Goal: Transaction & Acquisition: Purchase product/service

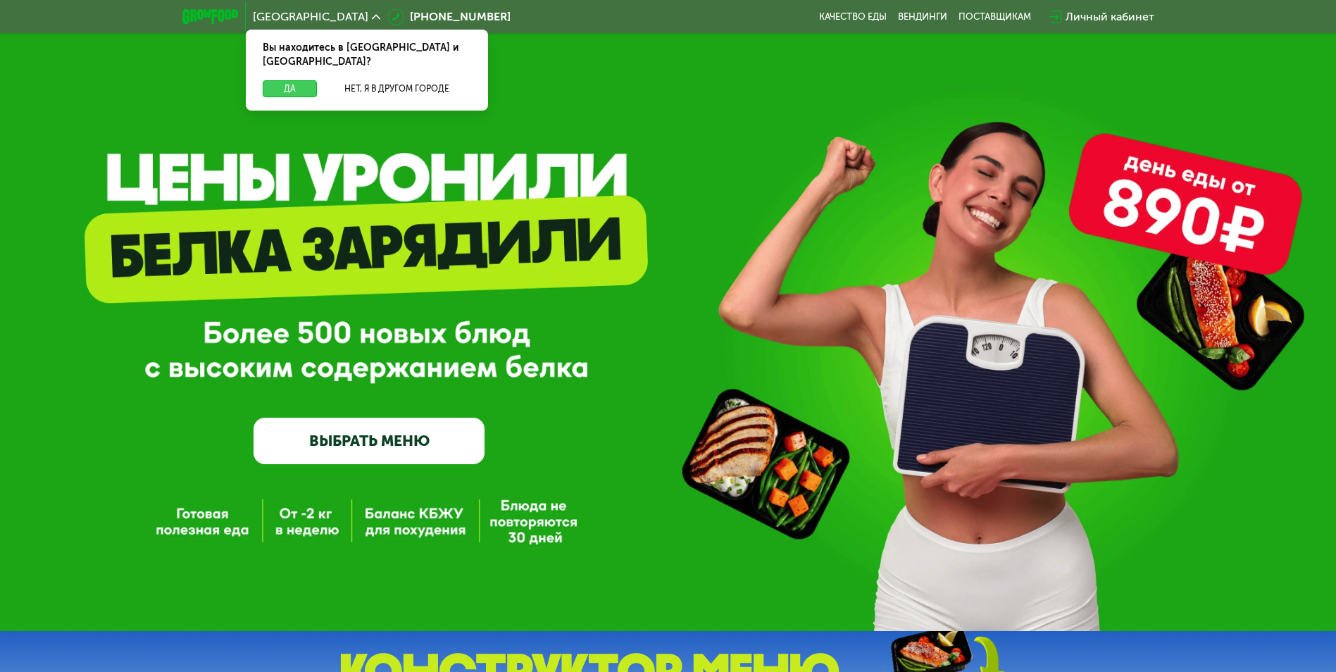
click at [284, 80] on button "Да" at bounding box center [290, 88] width 54 height 17
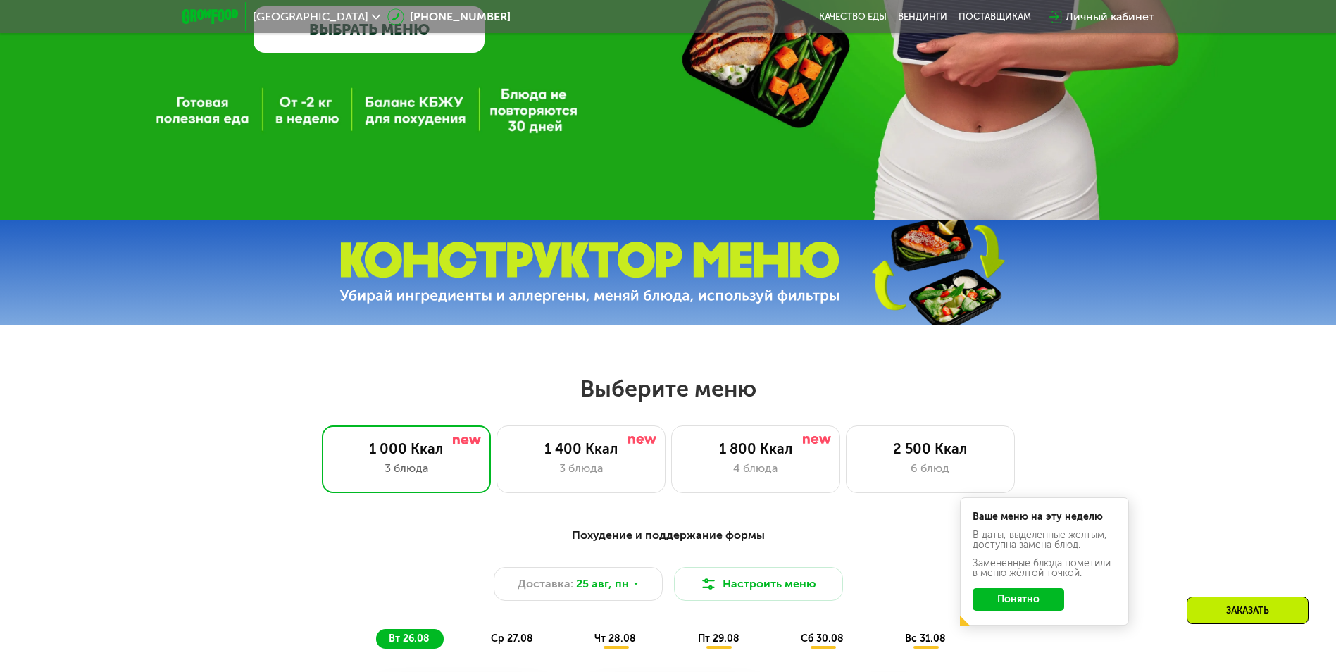
scroll to position [422, 0]
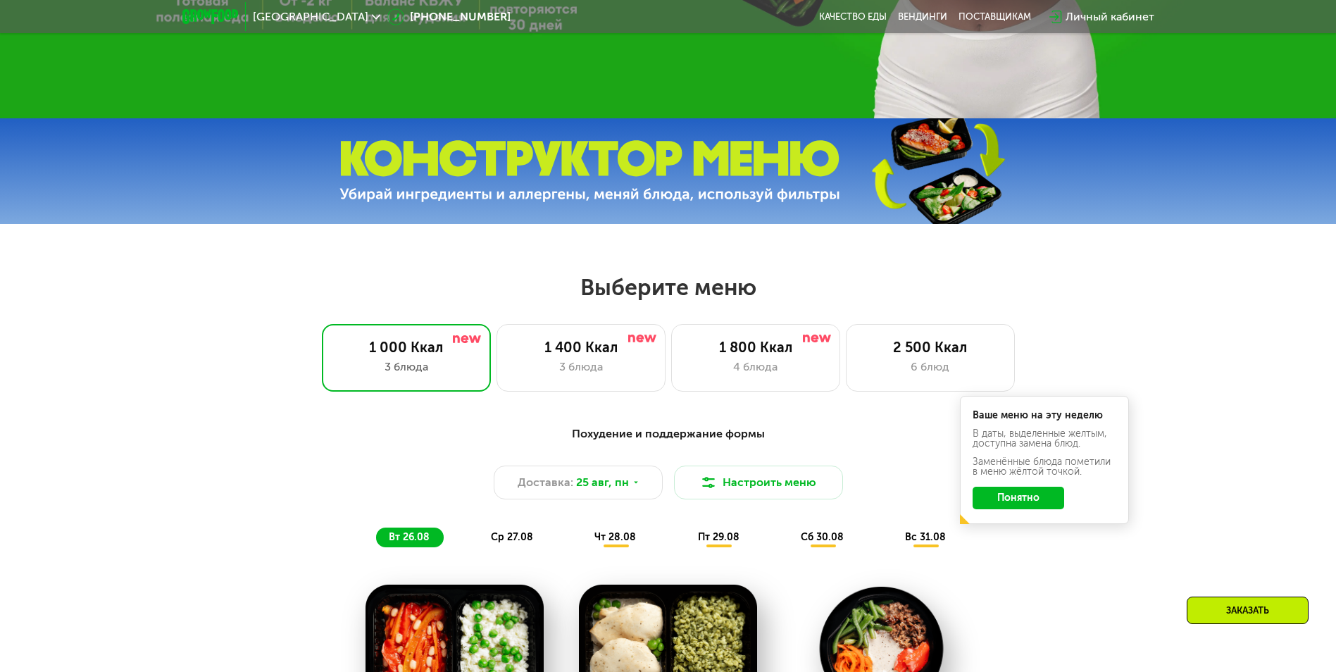
scroll to position [563, 0]
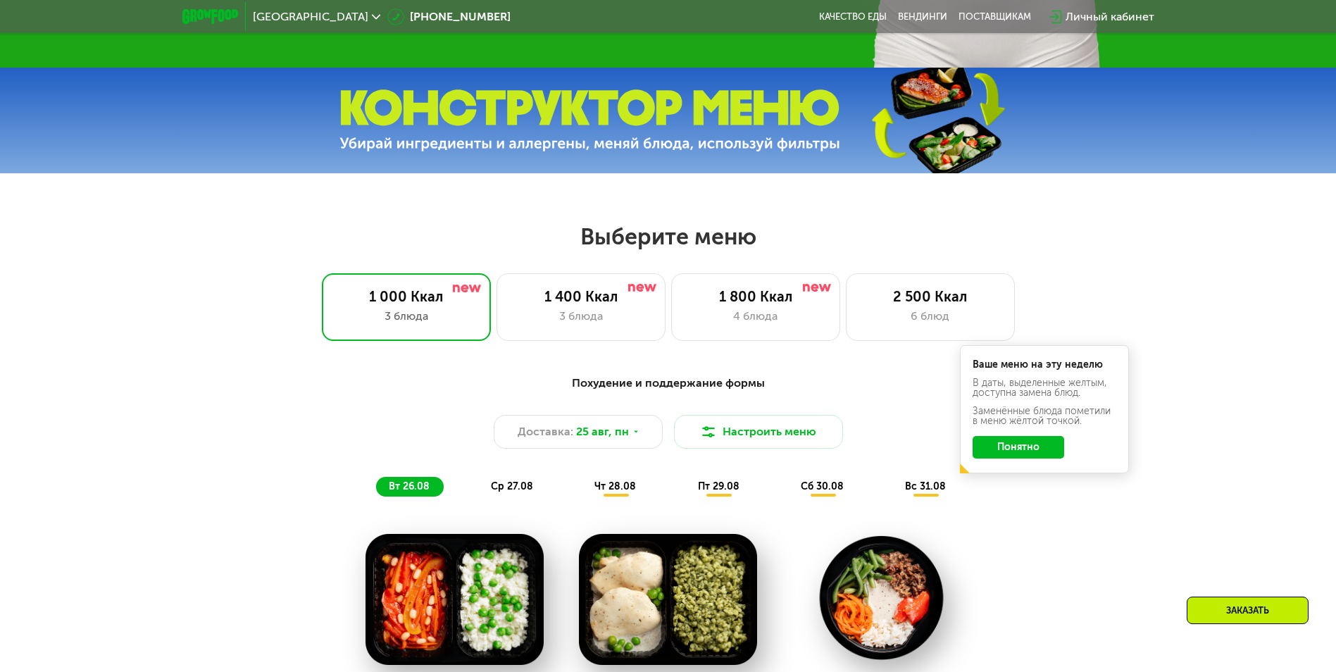
click at [1017, 454] on button "Понятно" at bounding box center [1018, 447] width 92 height 23
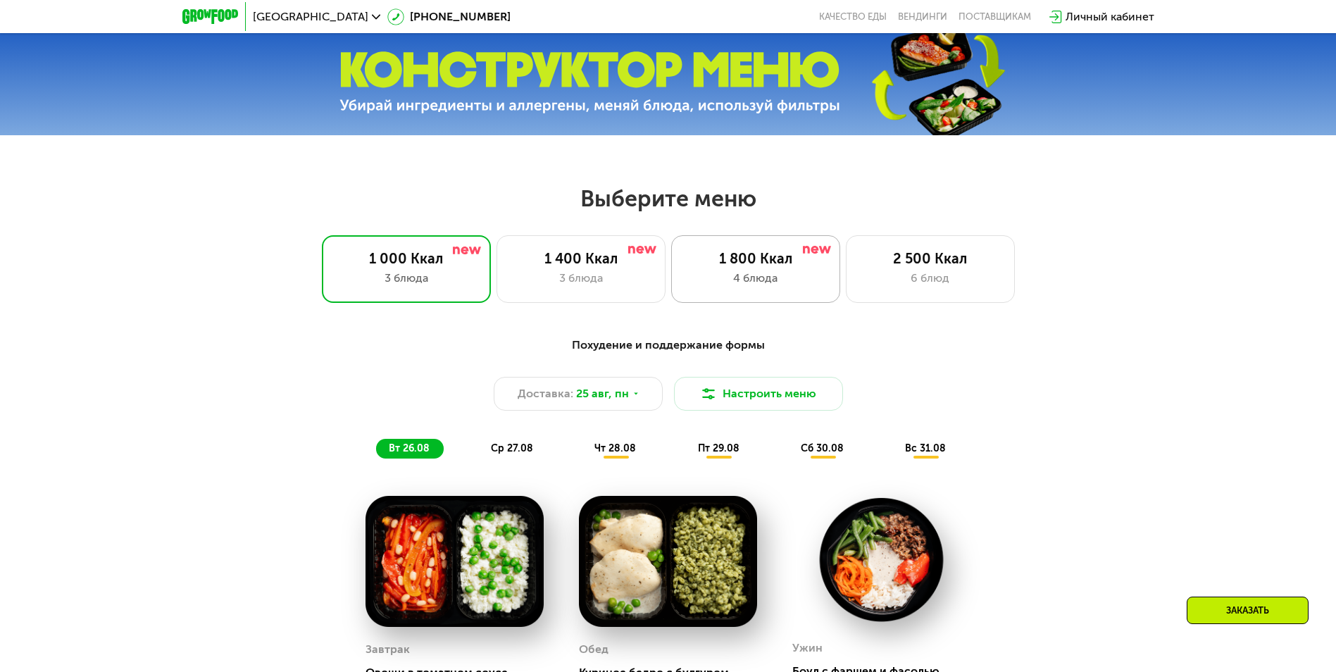
scroll to position [634, 0]
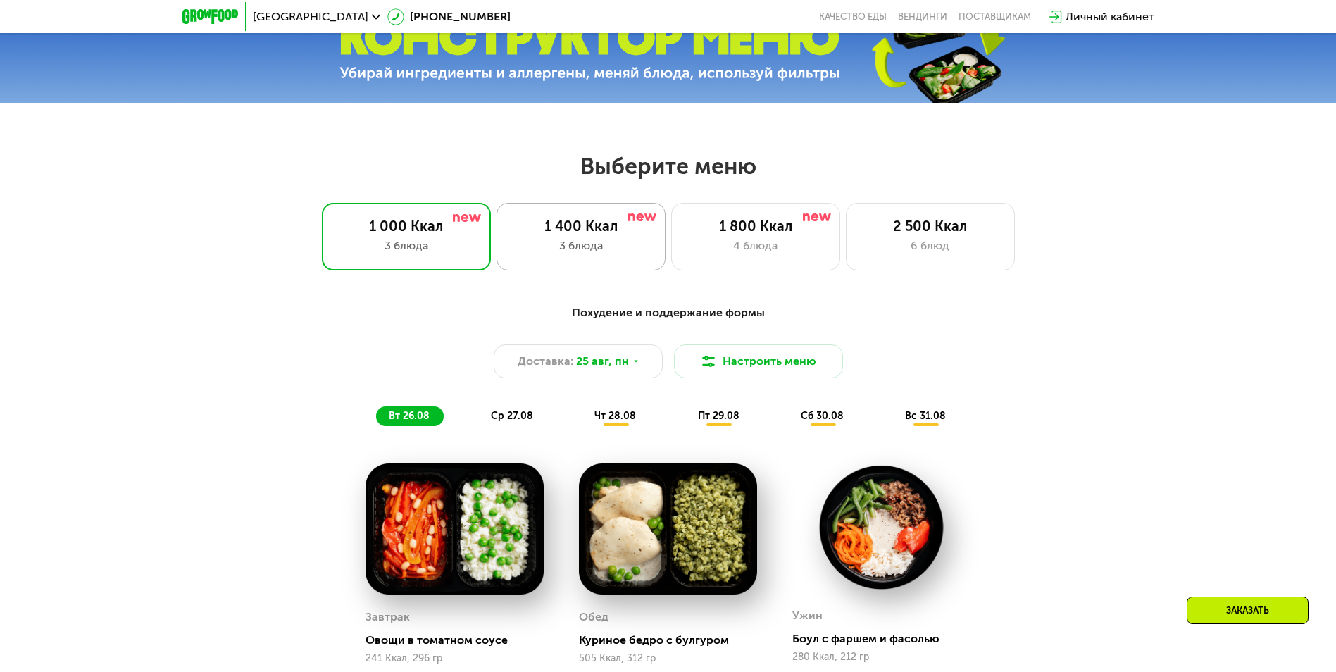
click at [563, 234] on div "1 400 Ккал" at bounding box center [580, 226] width 139 height 17
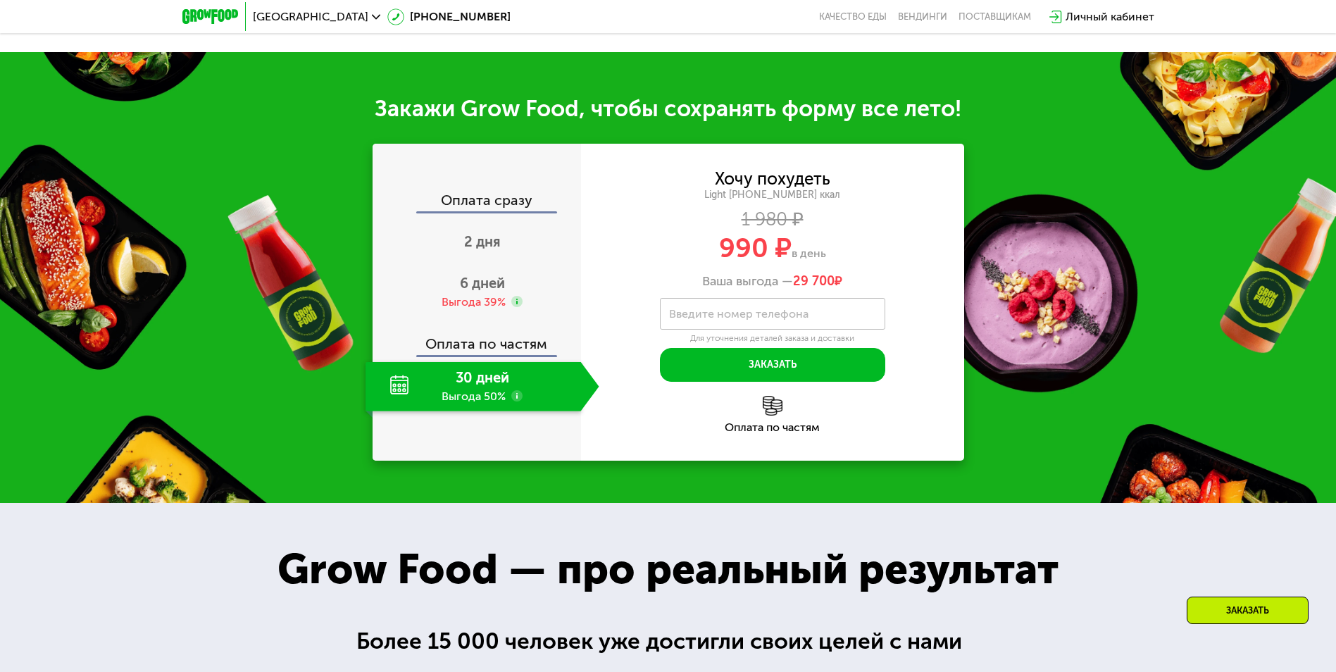
scroll to position [1408, 0]
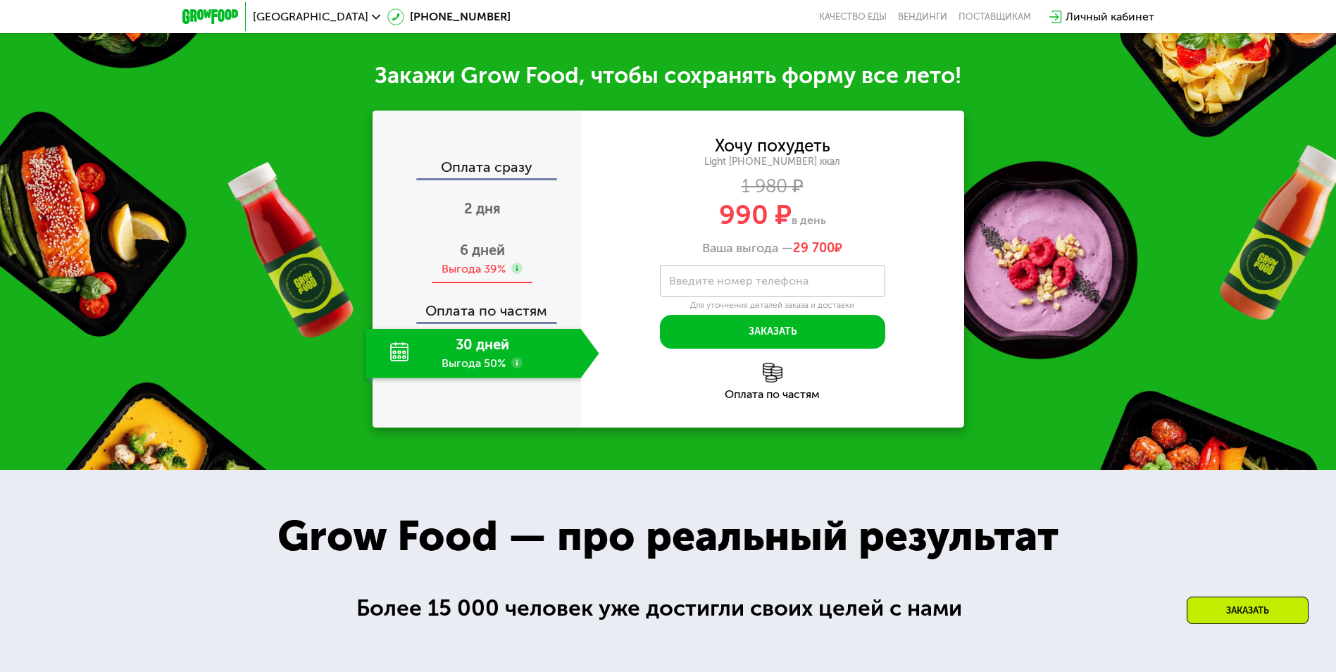
click at [475, 258] on span "6 дней" at bounding box center [482, 250] width 45 height 17
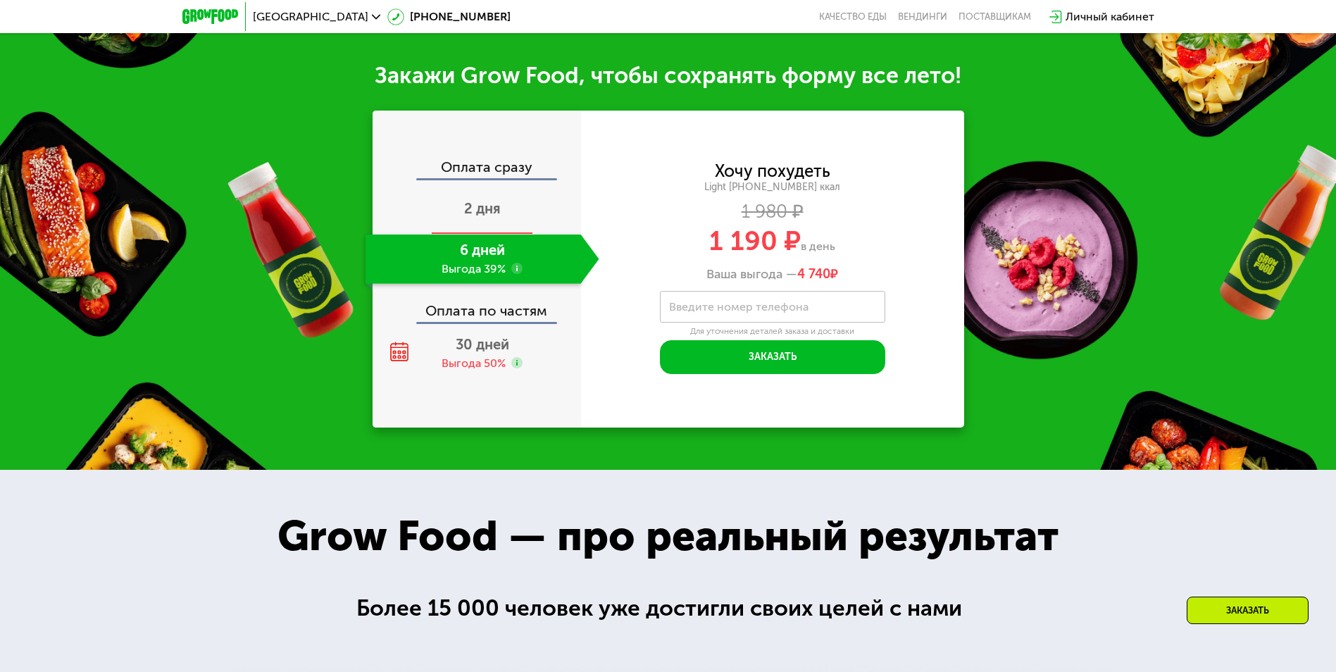
click at [470, 217] on span "2 дня" at bounding box center [482, 208] width 37 height 17
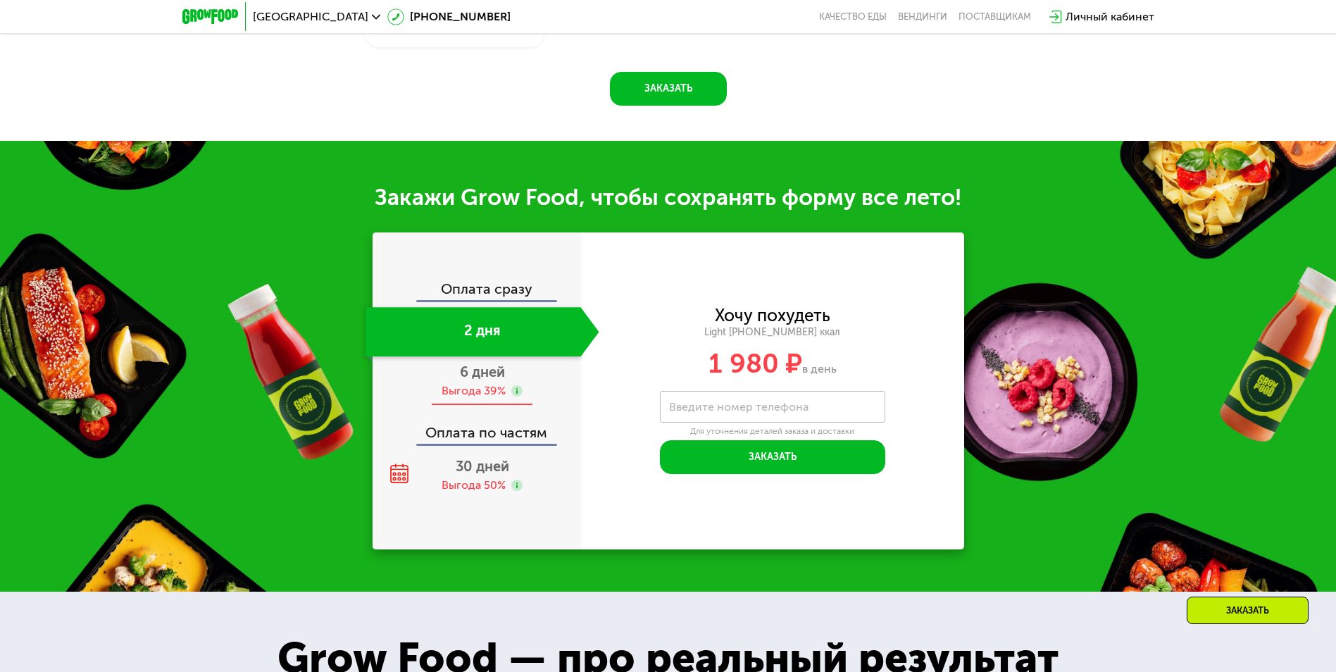
click at [482, 386] on div "6 дней Выгода 39%" at bounding box center [482, 380] width 234 height 49
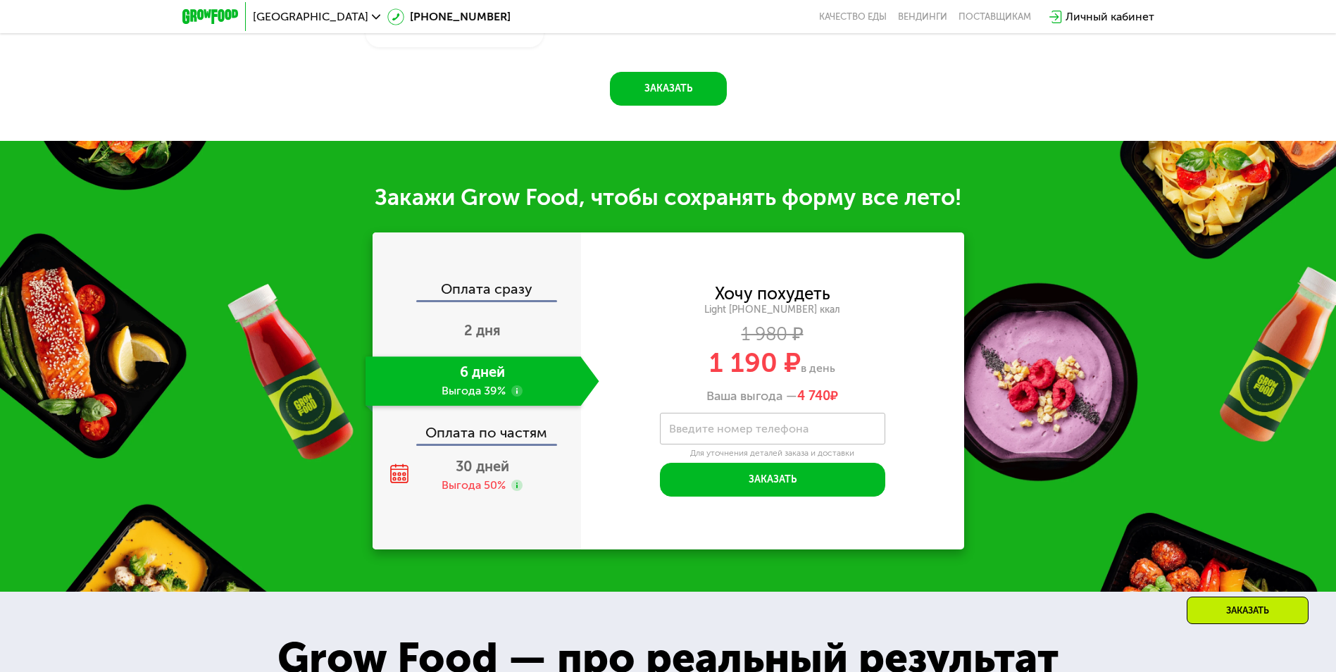
click at [518, 395] on use at bounding box center [516, 390] width 11 height 11
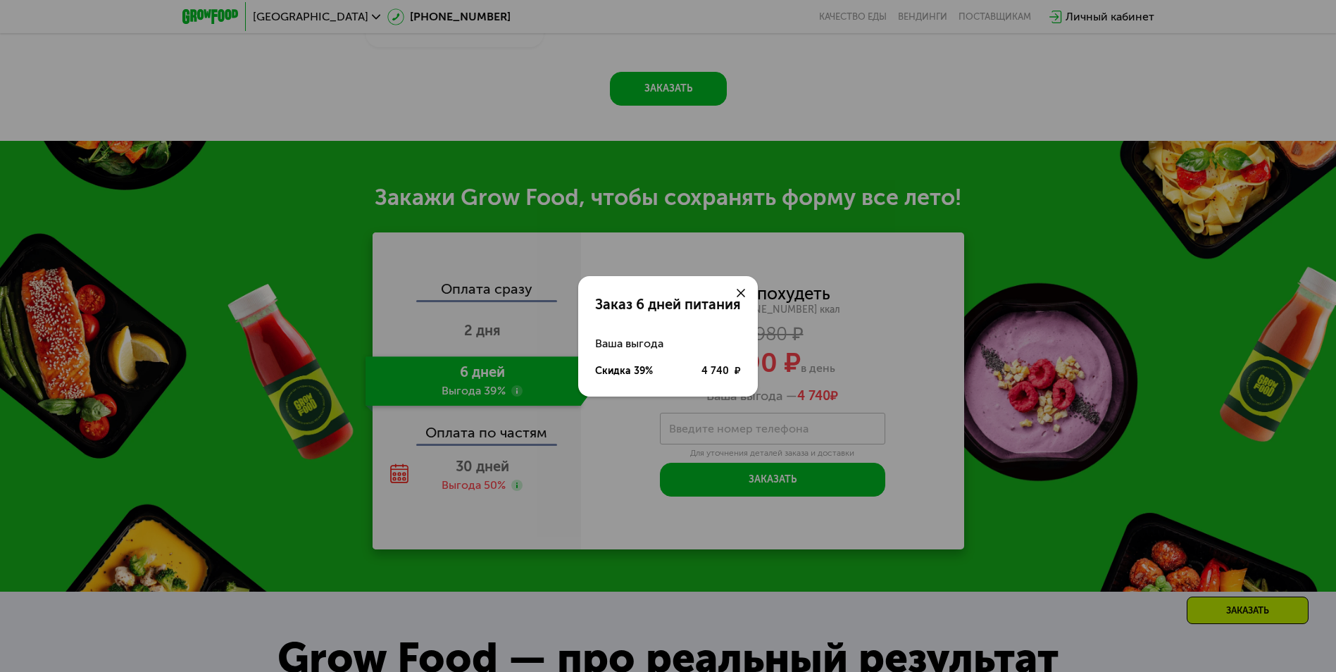
click at [739, 291] on use at bounding box center [740, 293] width 8 height 8
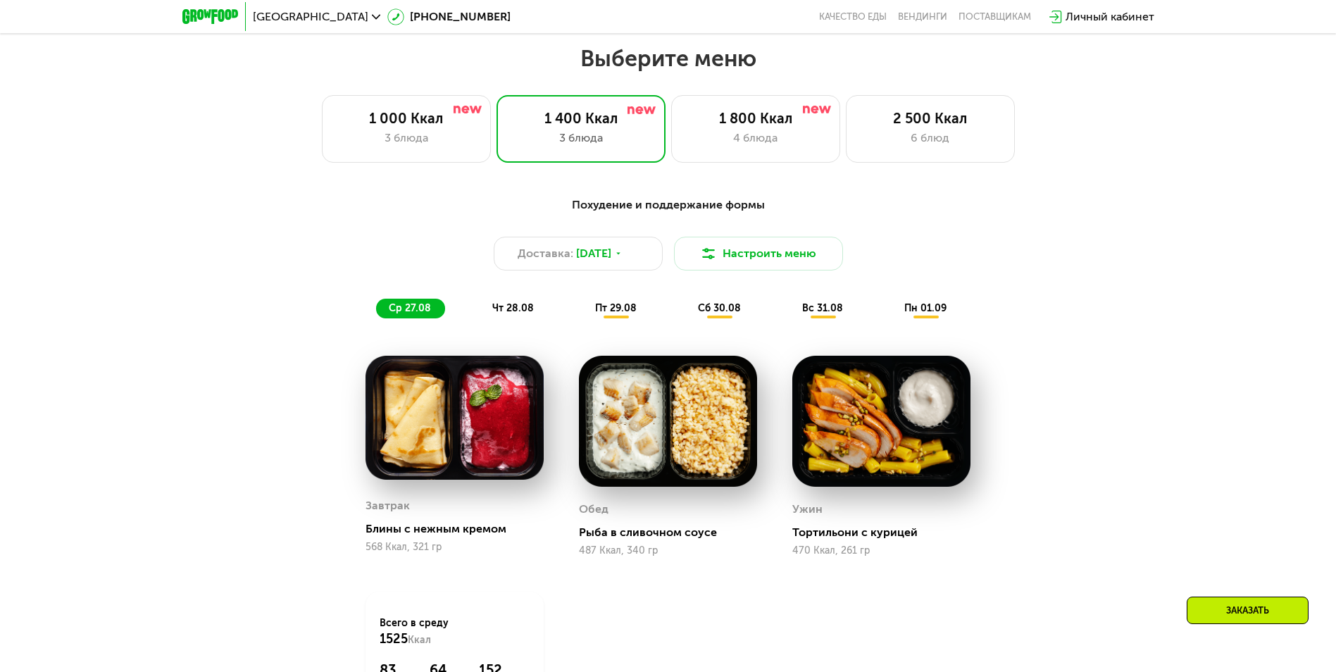
scroll to position [774, 0]
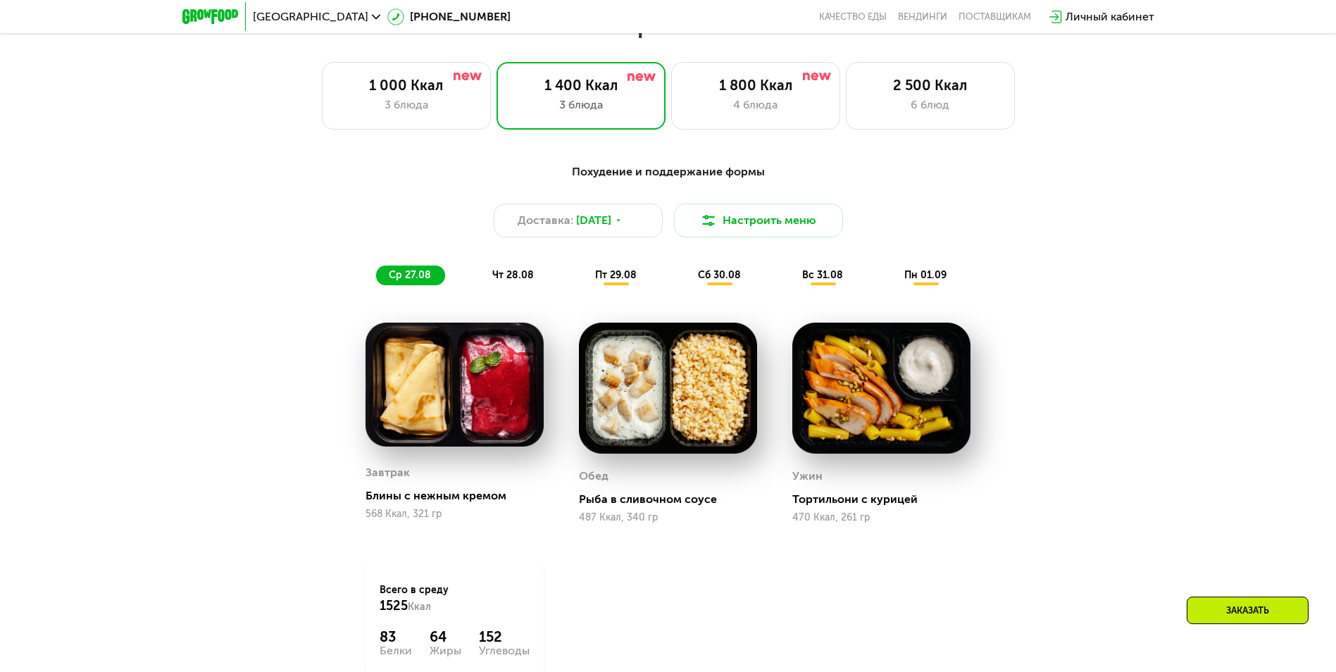
click at [513, 278] on span "чт 28.08" at bounding box center [513, 275] width 42 height 12
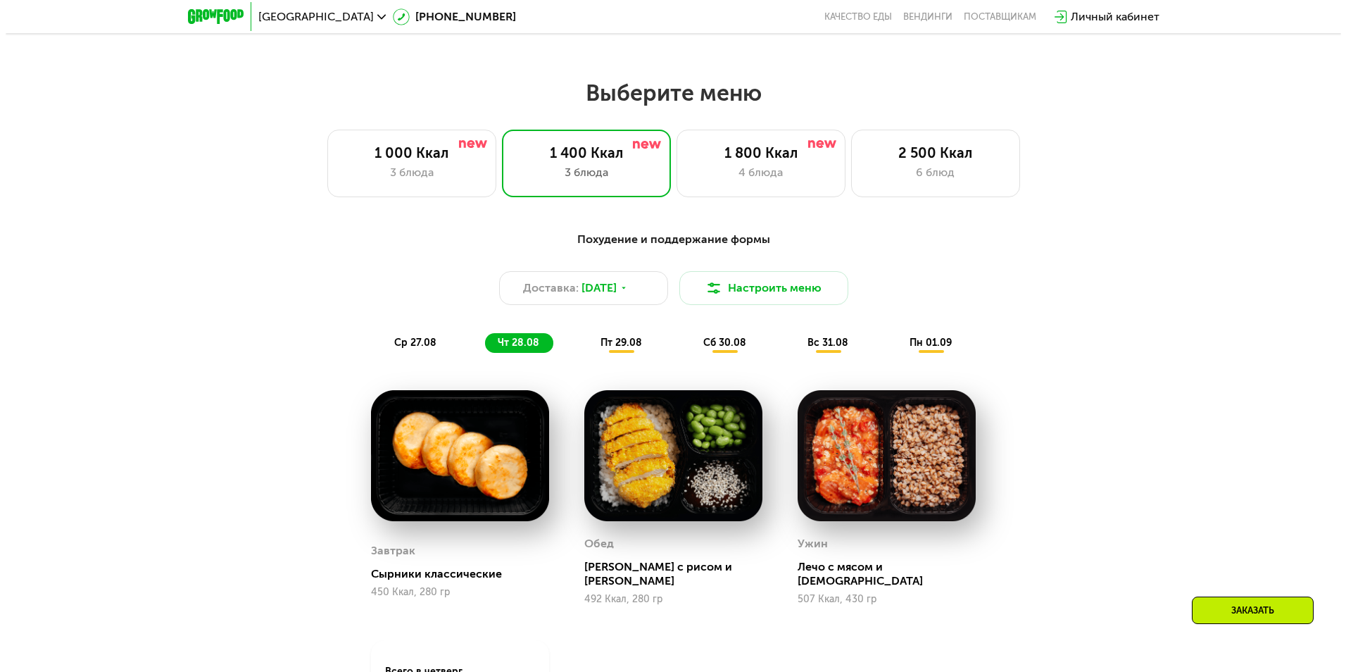
scroll to position [704, 0]
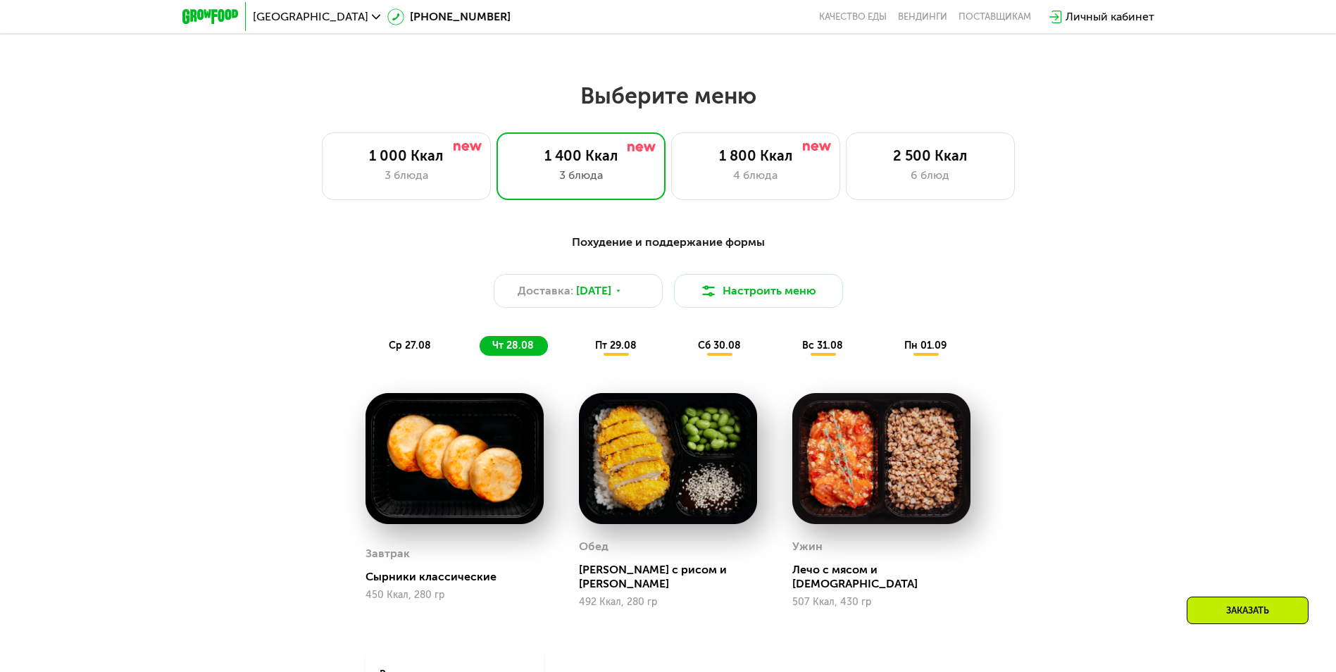
click at [406, 346] on span "ср 27.08" at bounding box center [410, 345] width 42 height 12
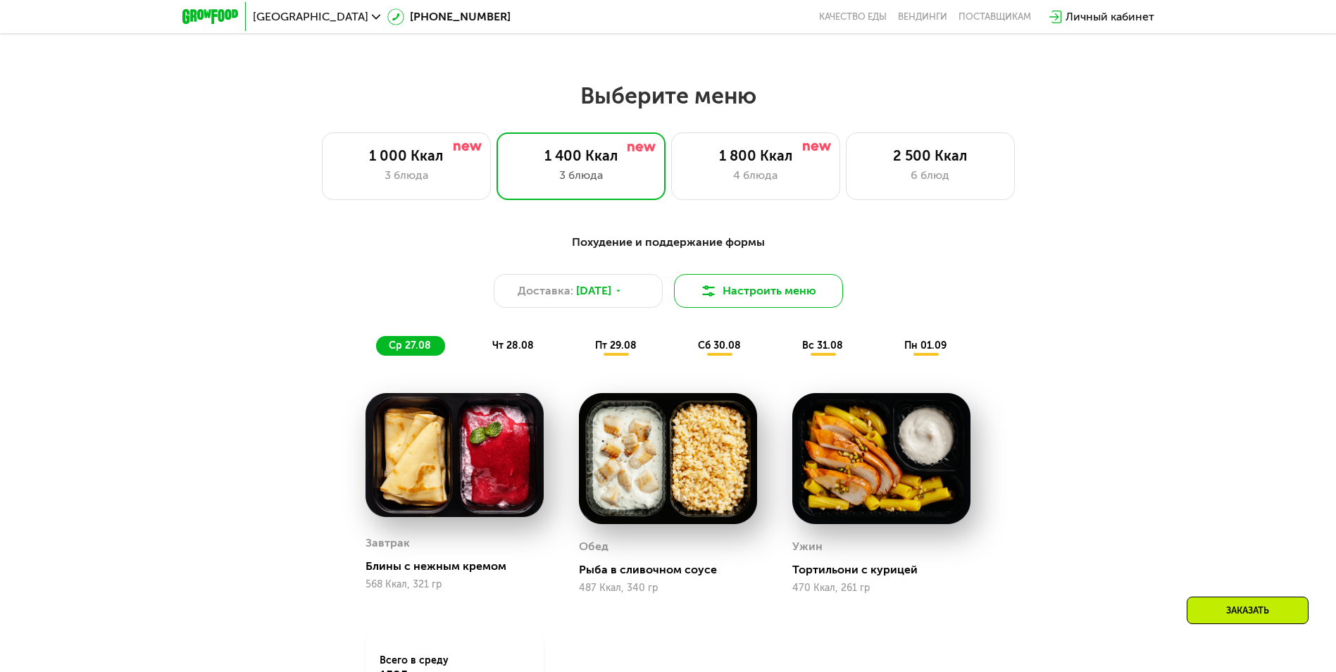
click at [756, 294] on button "Настроить меню" at bounding box center [758, 291] width 169 height 34
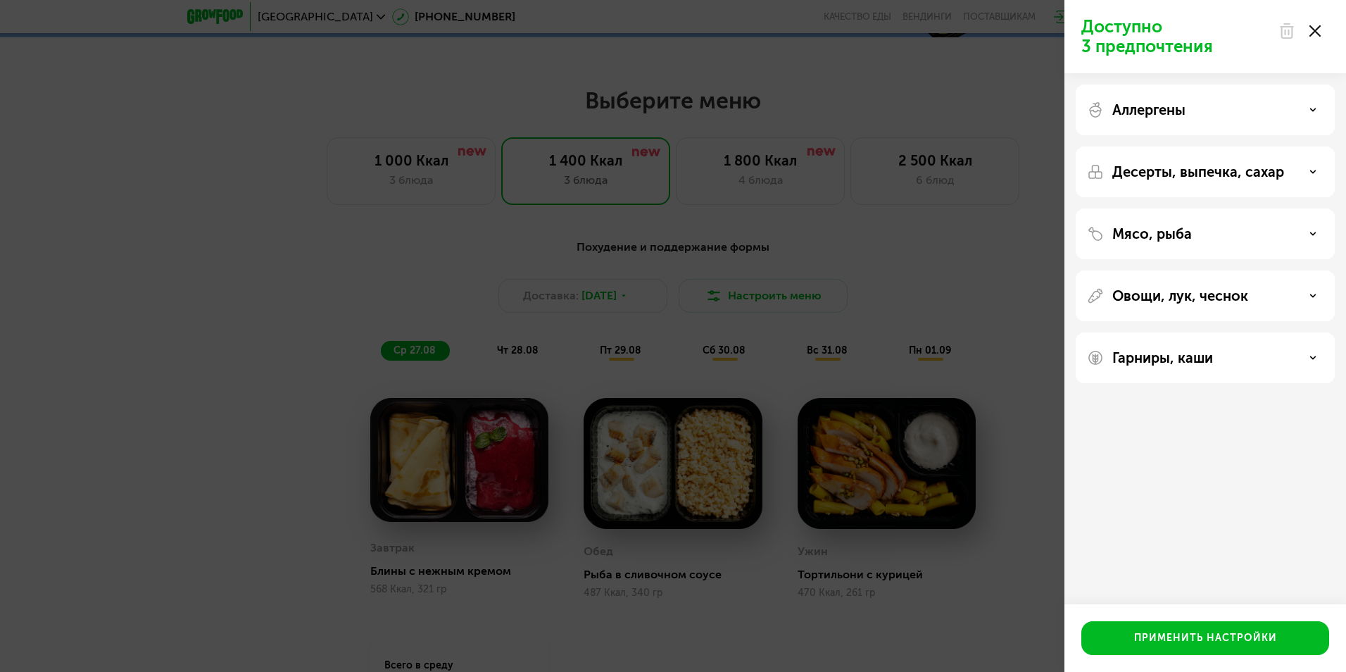
click at [1153, 174] on p "Десерты, выпечка, сахар" at bounding box center [1198, 171] width 172 height 17
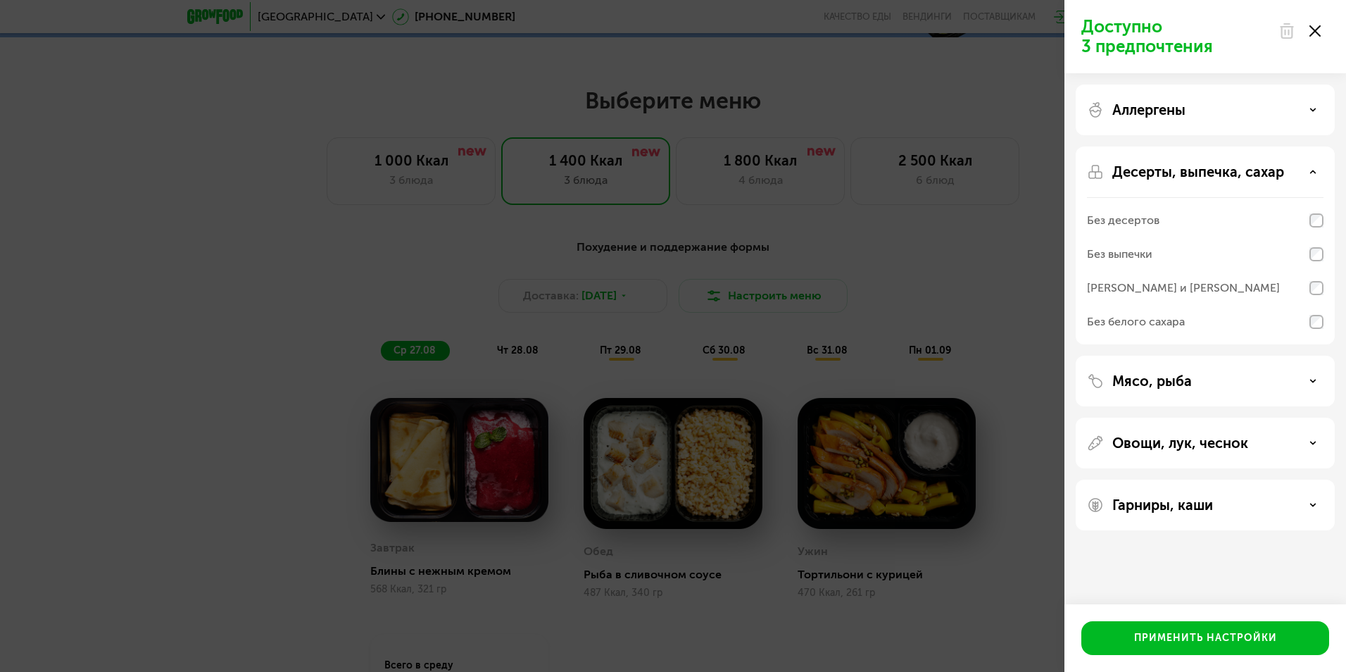
click at [1165, 384] on p "Мясо, рыба" at bounding box center [1152, 380] width 80 height 17
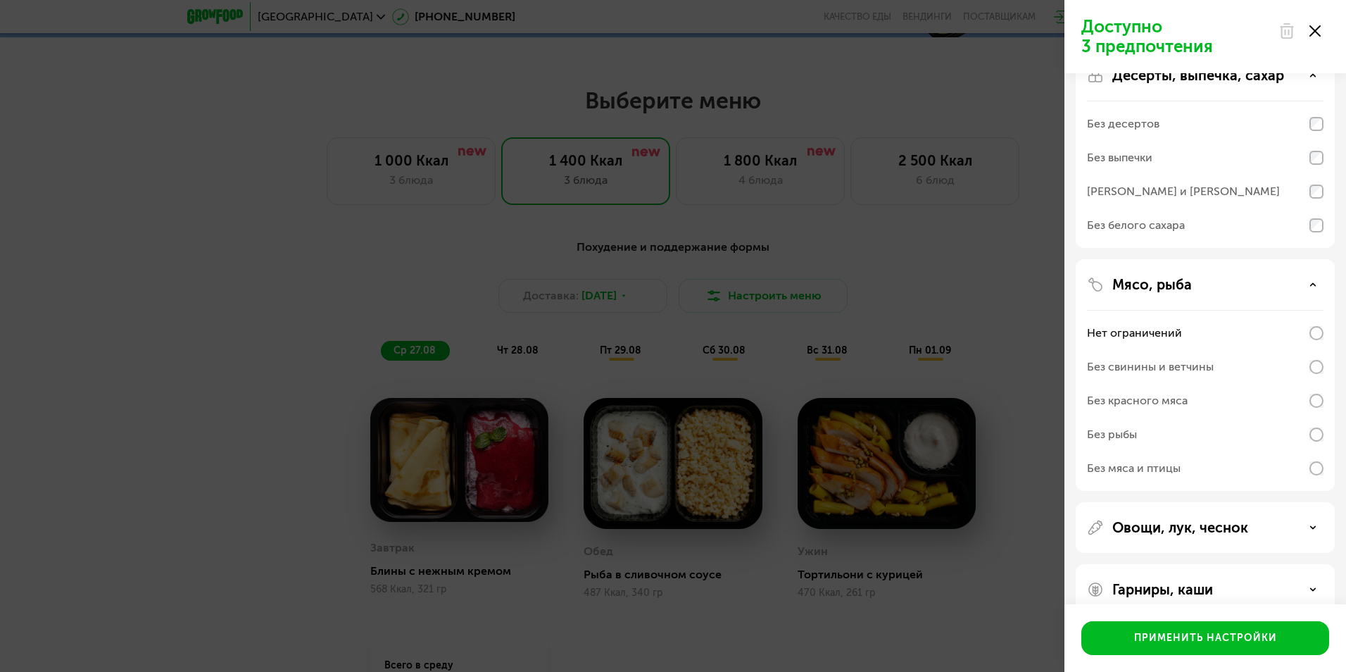
scroll to position [121, 0]
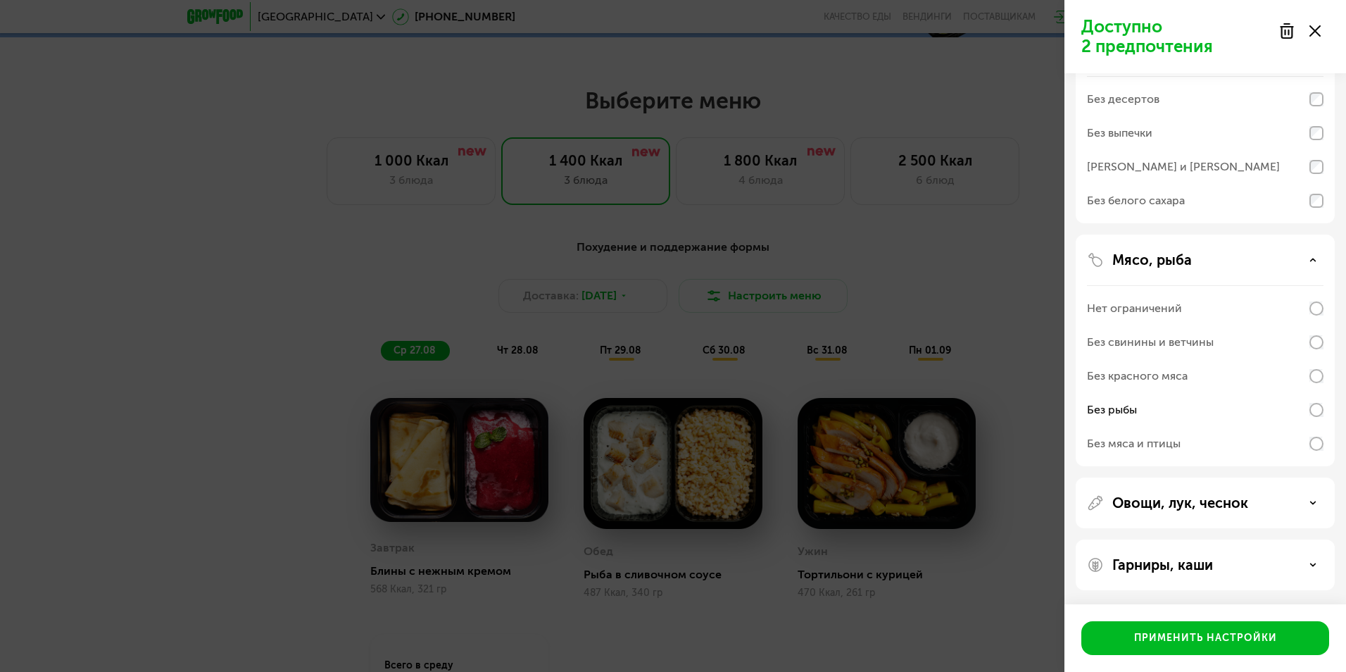
click at [1179, 563] on p "Гарниры, каши" at bounding box center [1162, 564] width 101 height 17
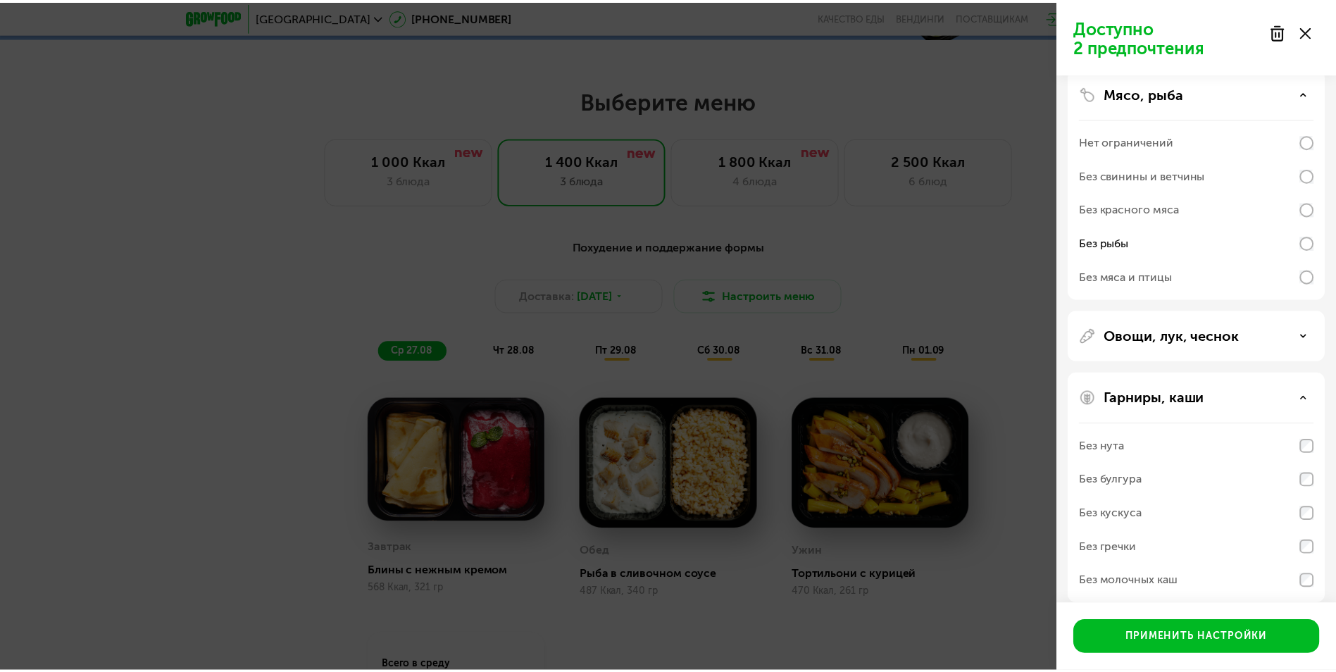
scroll to position [302, 0]
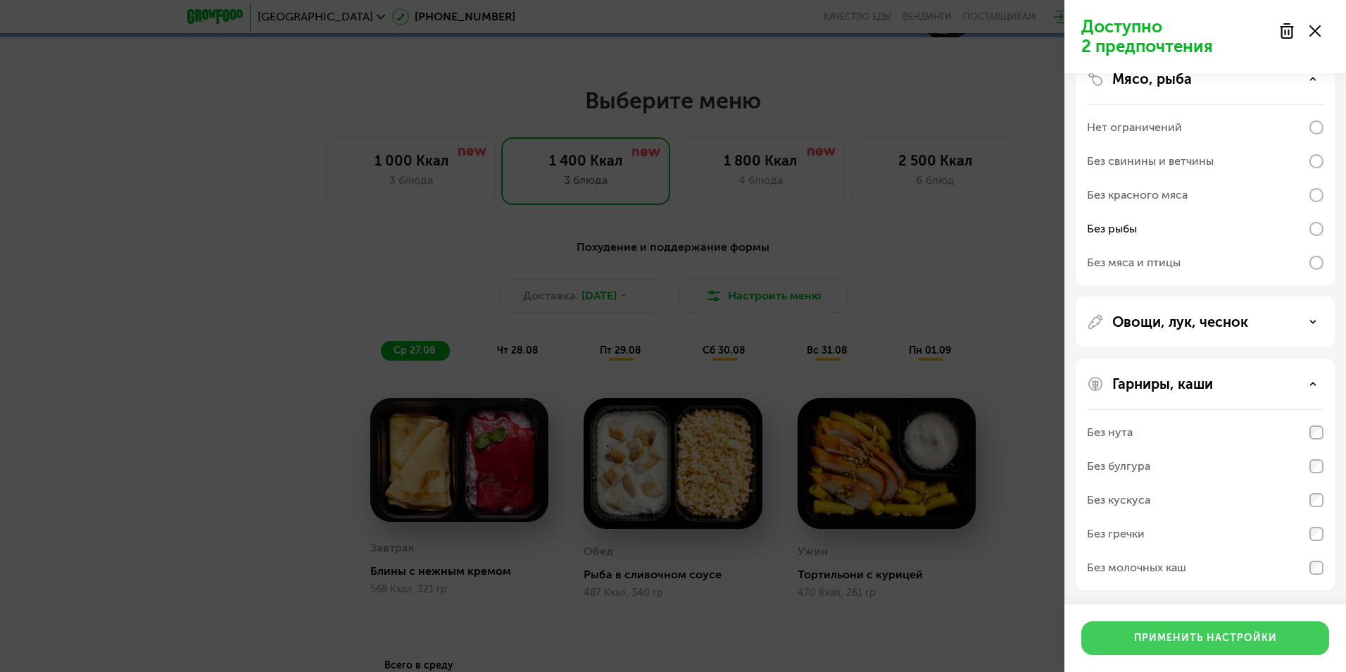
click at [1215, 638] on div "Применить настройки" at bounding box center [1205, 638] width 143 height 14
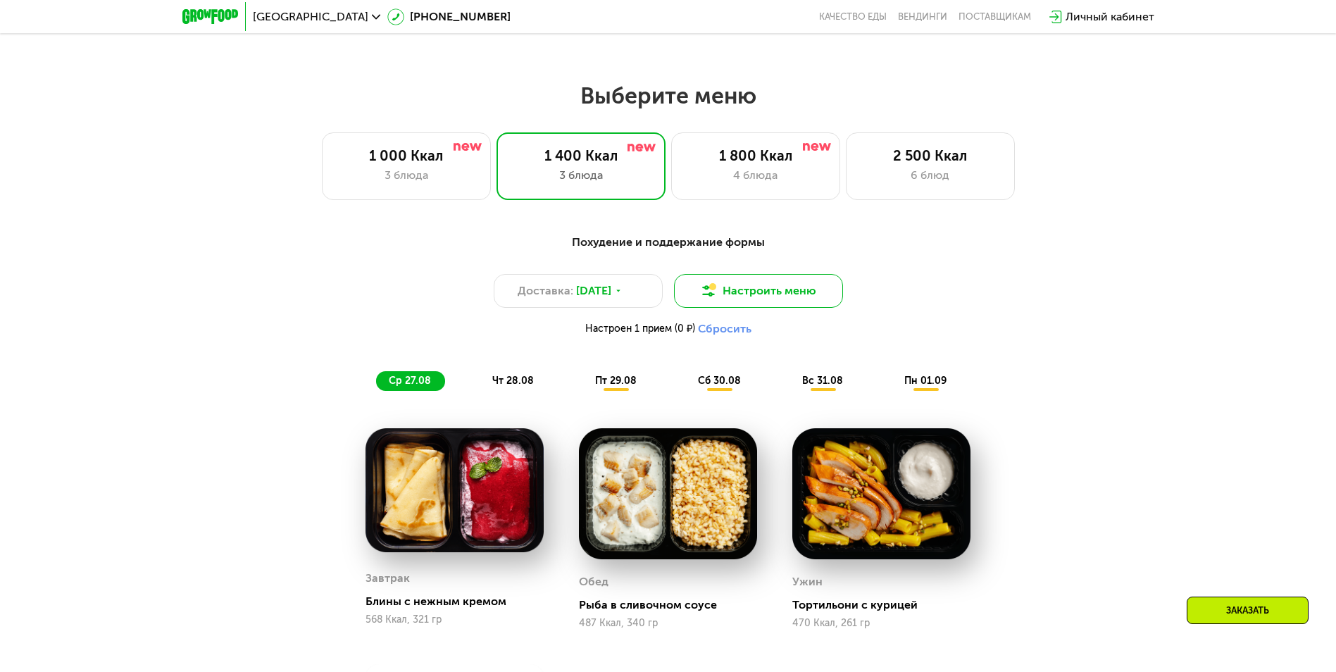
click at [741, 294] on button "Настроить меню" at bounding box center [758, 291] width 169 height 34
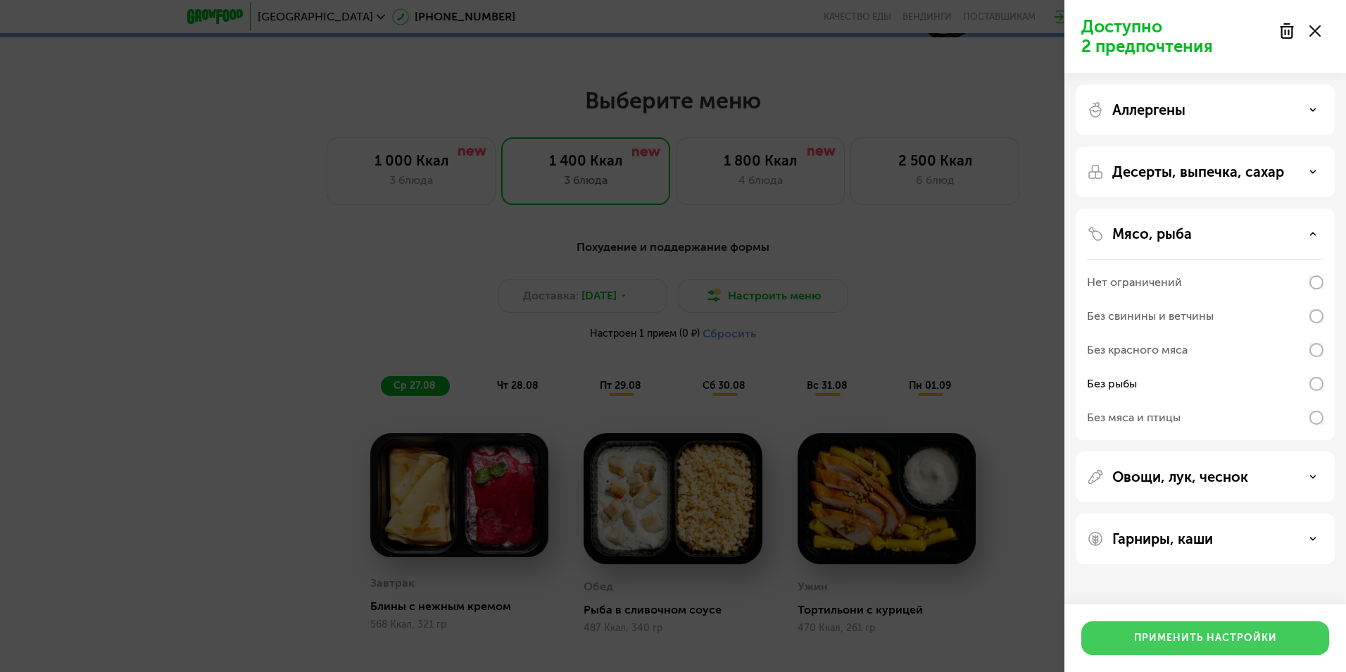
click at [1224, 638] on div "Применить настройки" at bounding box center [1205, 638] width 143 height 14
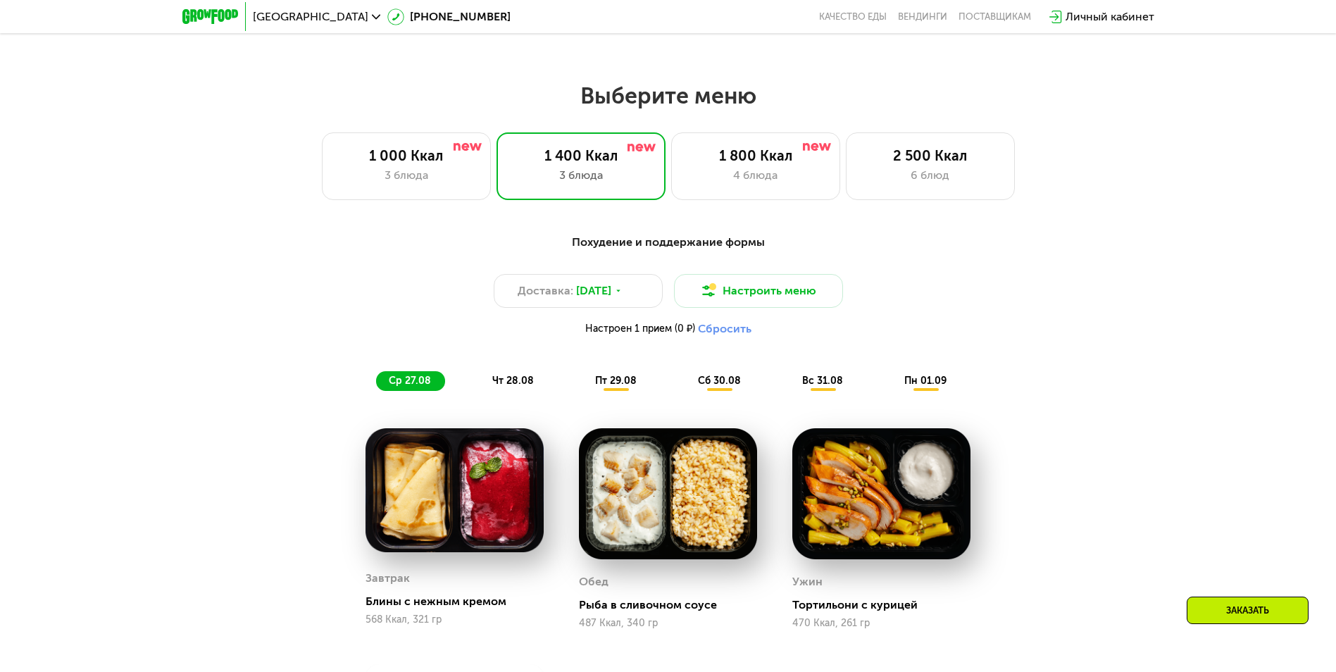
click at [522, 383] on span "чт 28.08" at bounding box center [513, 381] width 42 height 12
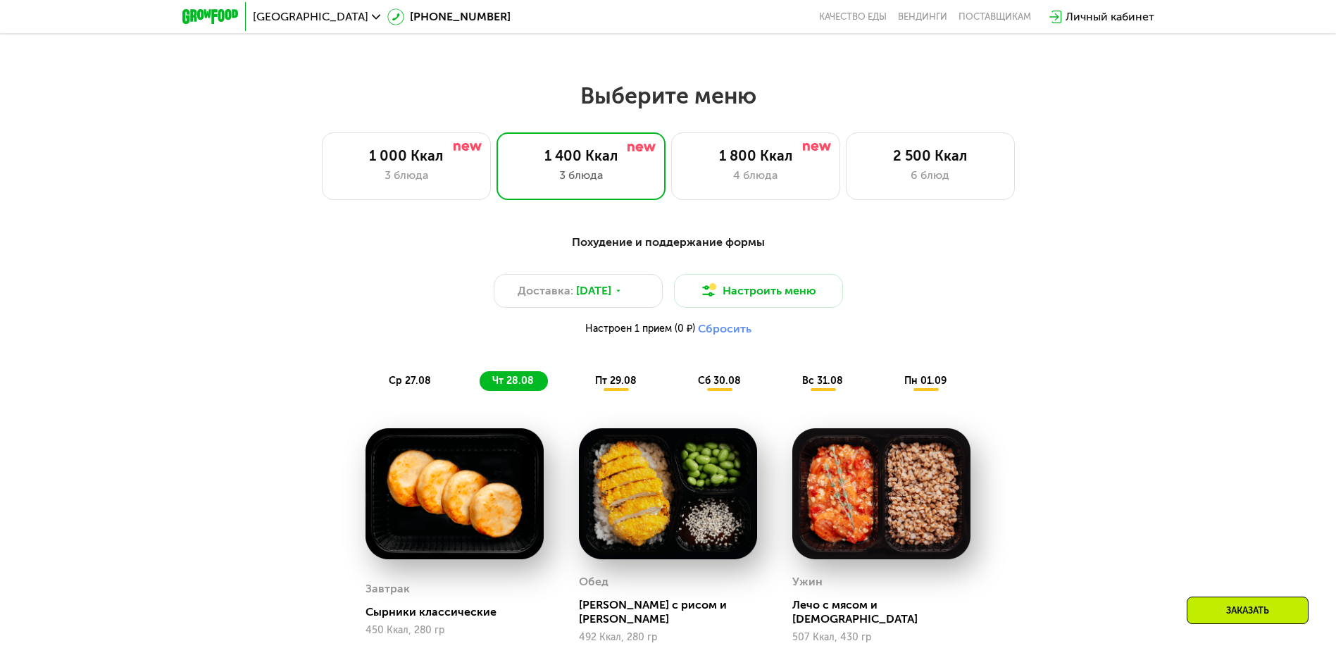
click at [479, 377] on div "ср 27.08" at bounding box center [513, 381] width 68 height 20
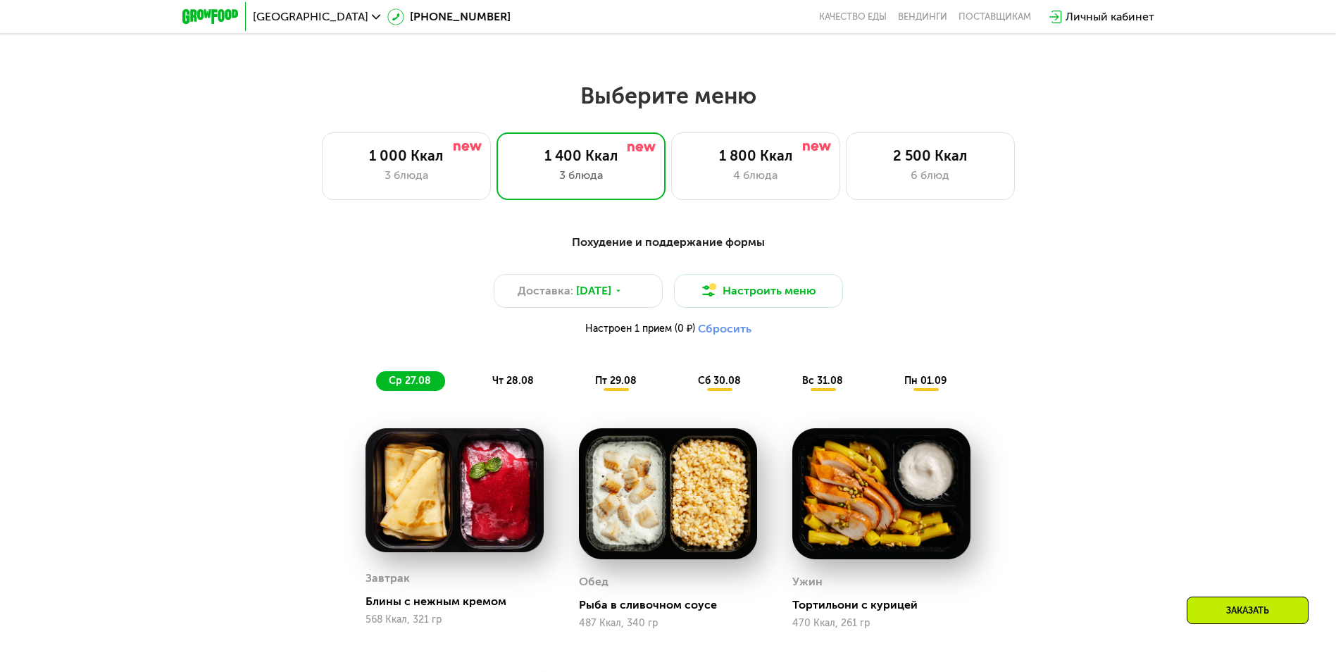
click at [515, 385] on span "чт 28.08" at bounding box center [513, 381] width 42 height 12
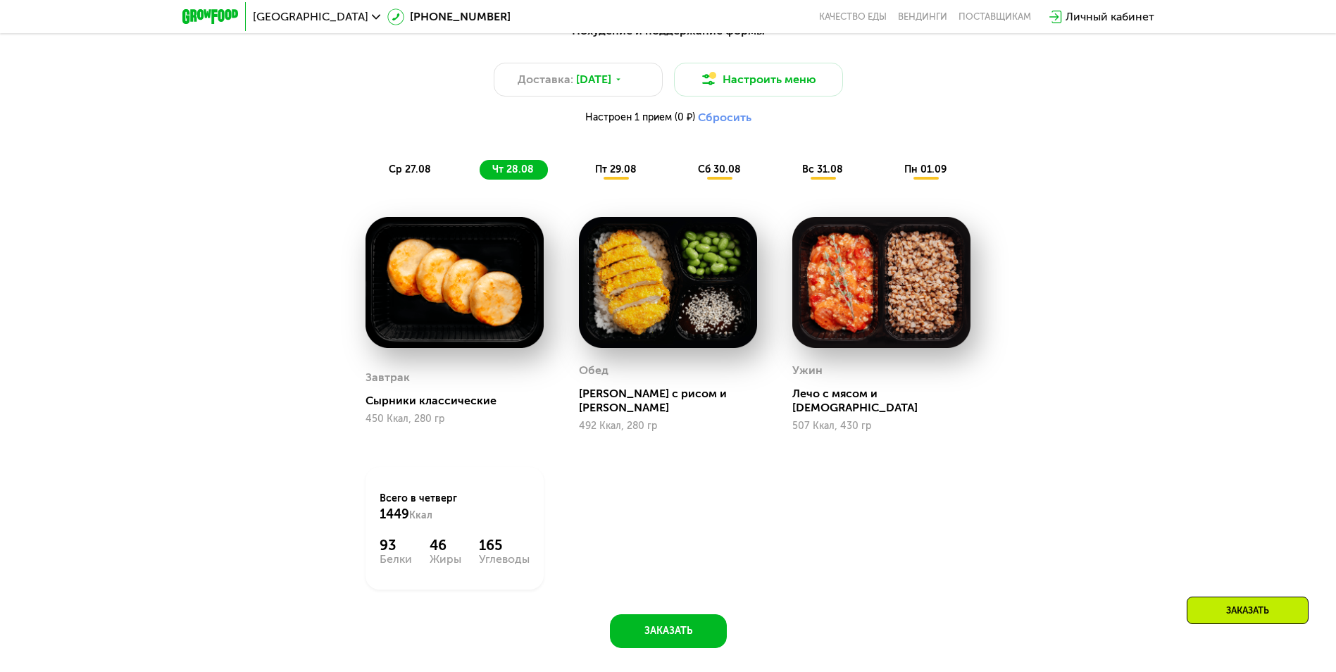
scroll to position [845, 0]
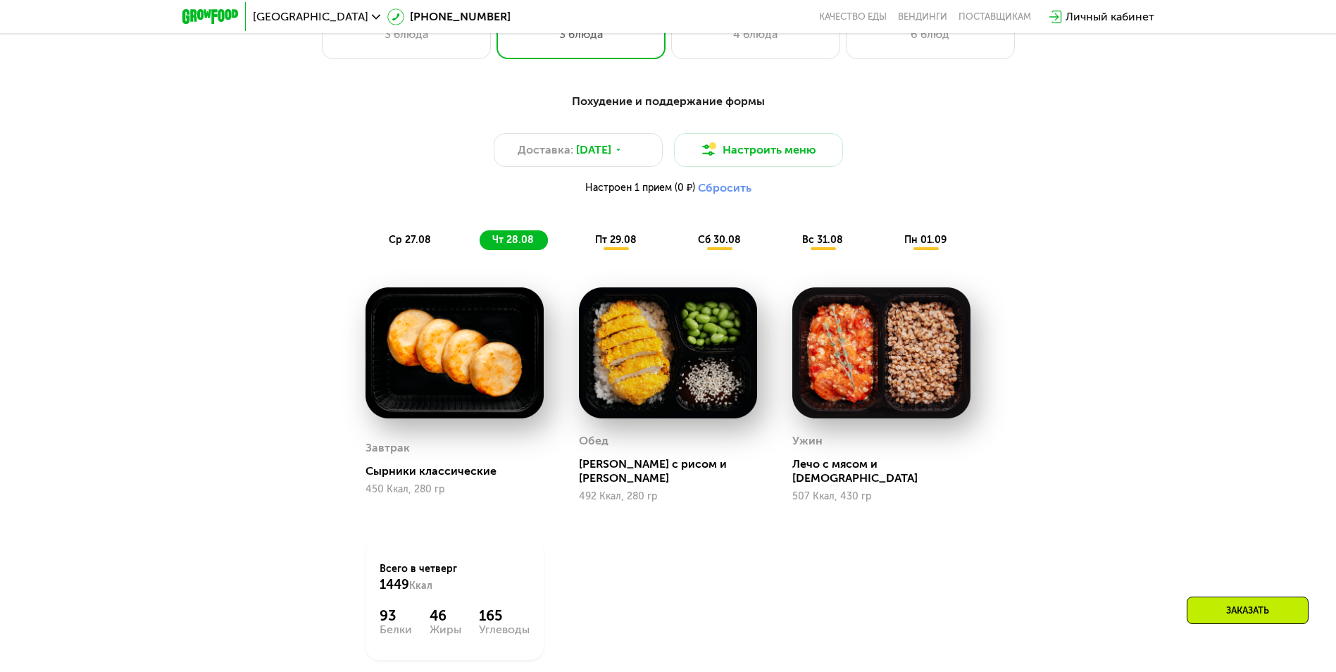
click at [626, 242] on span "пт 29.08" at bounding box center [616, 240] width 42 height 12
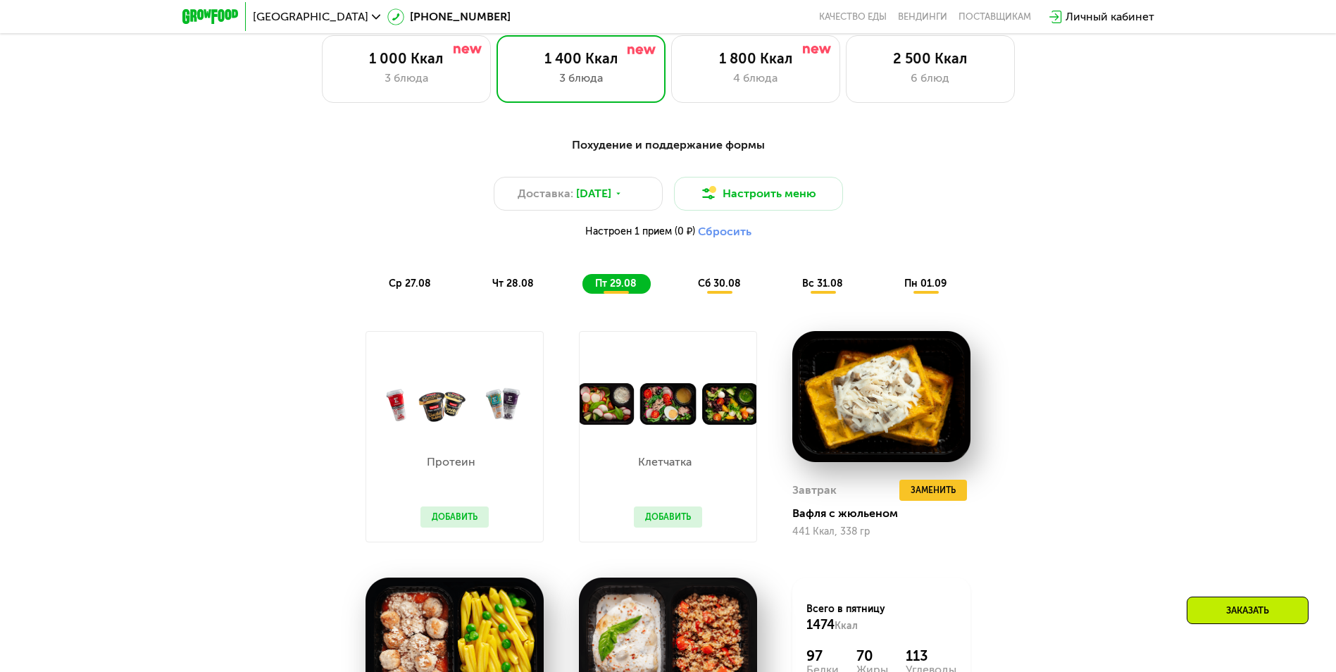
scroll to position [774, 0]
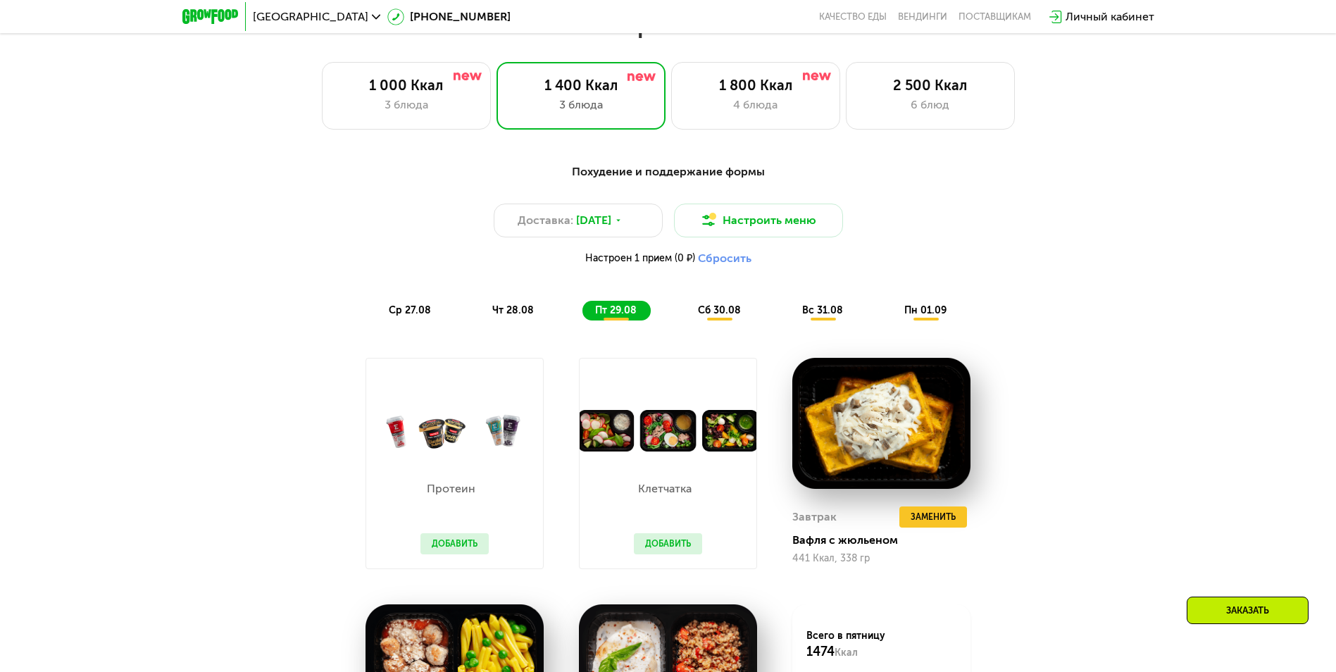
click at [731, 316] on span "сб 30.08" at bounding box center [719, 310] width 43 height 12
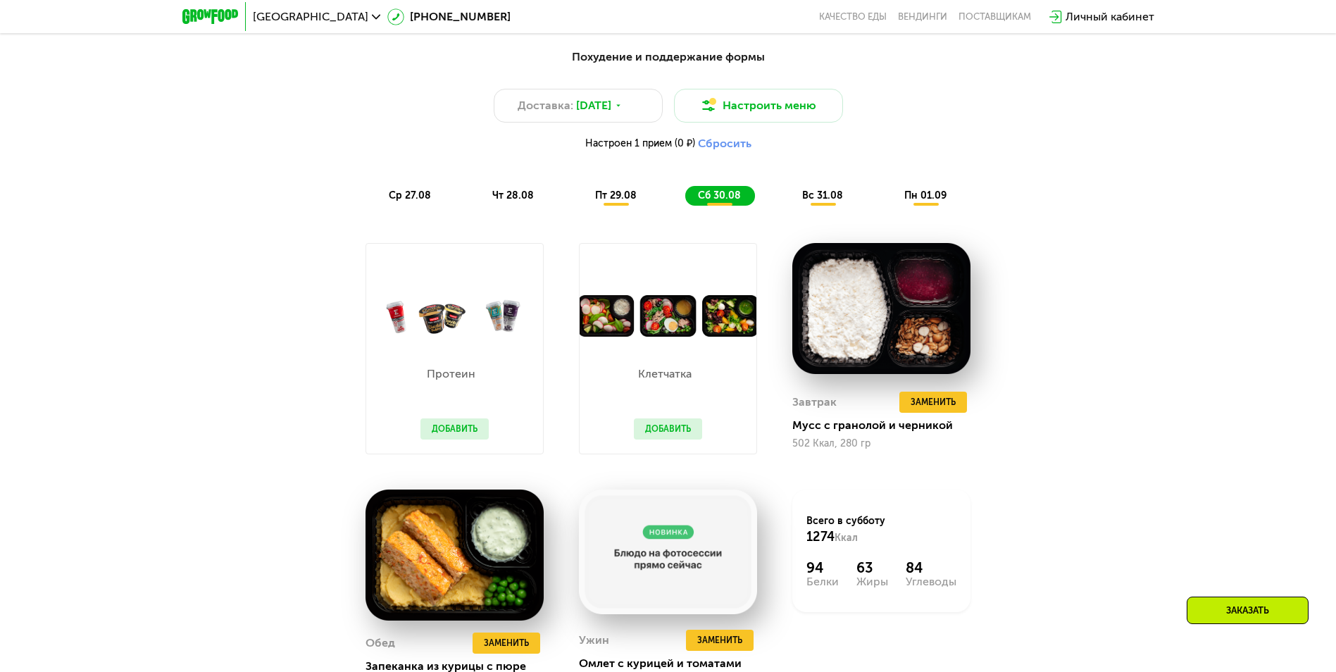
scroll to position [845, 0]
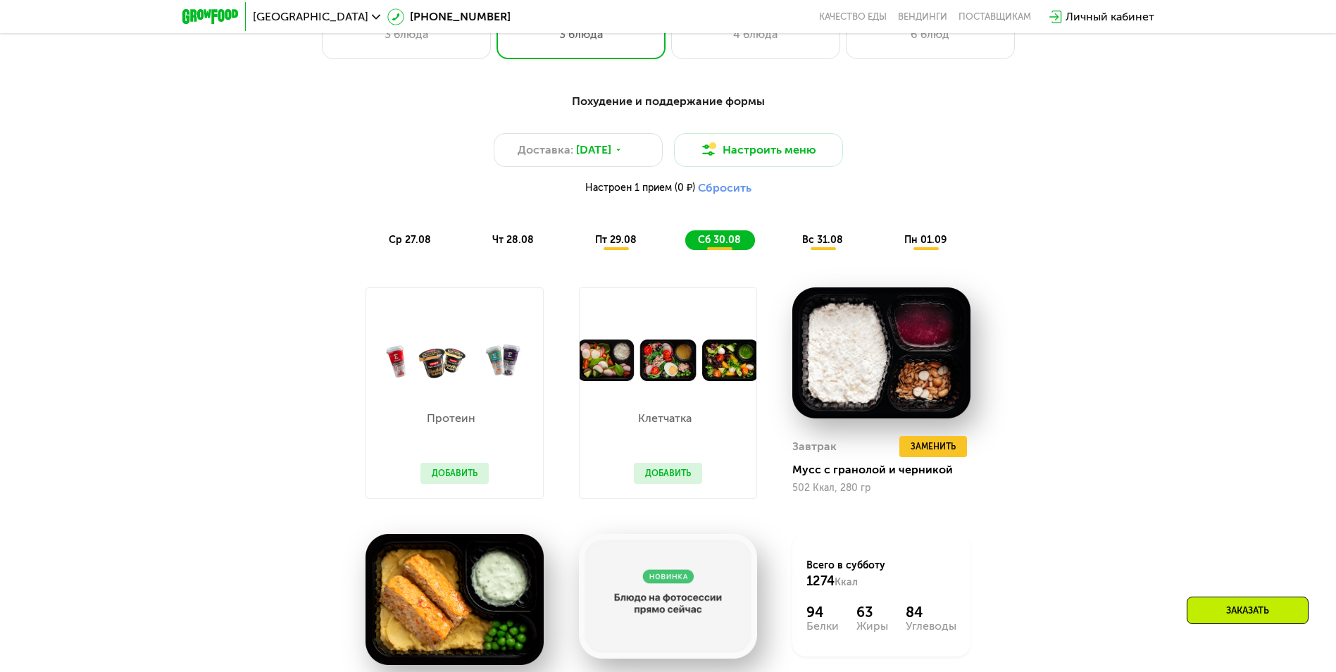
click at [823, 244] on span "вс 31.08" at bounding box center [822, 240] width 41 height 12
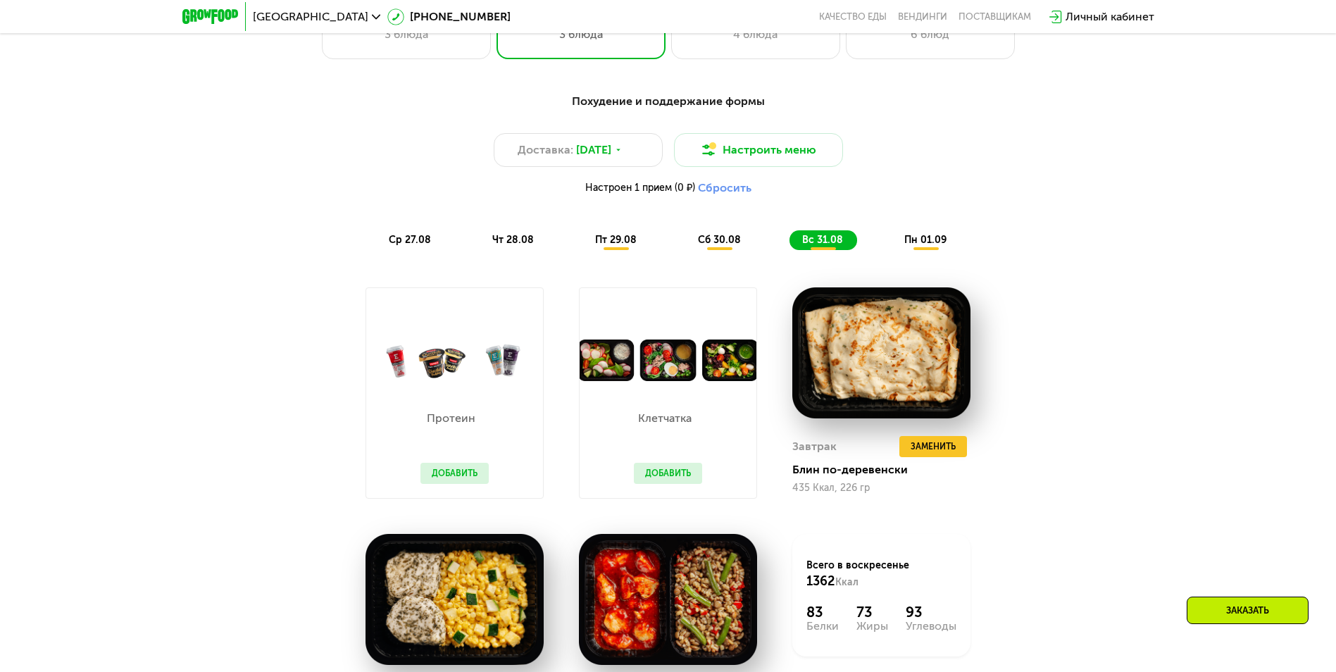
click at [921, 246] on span "пн 01.09" at bounding box center [925, 240] width 42 height 12
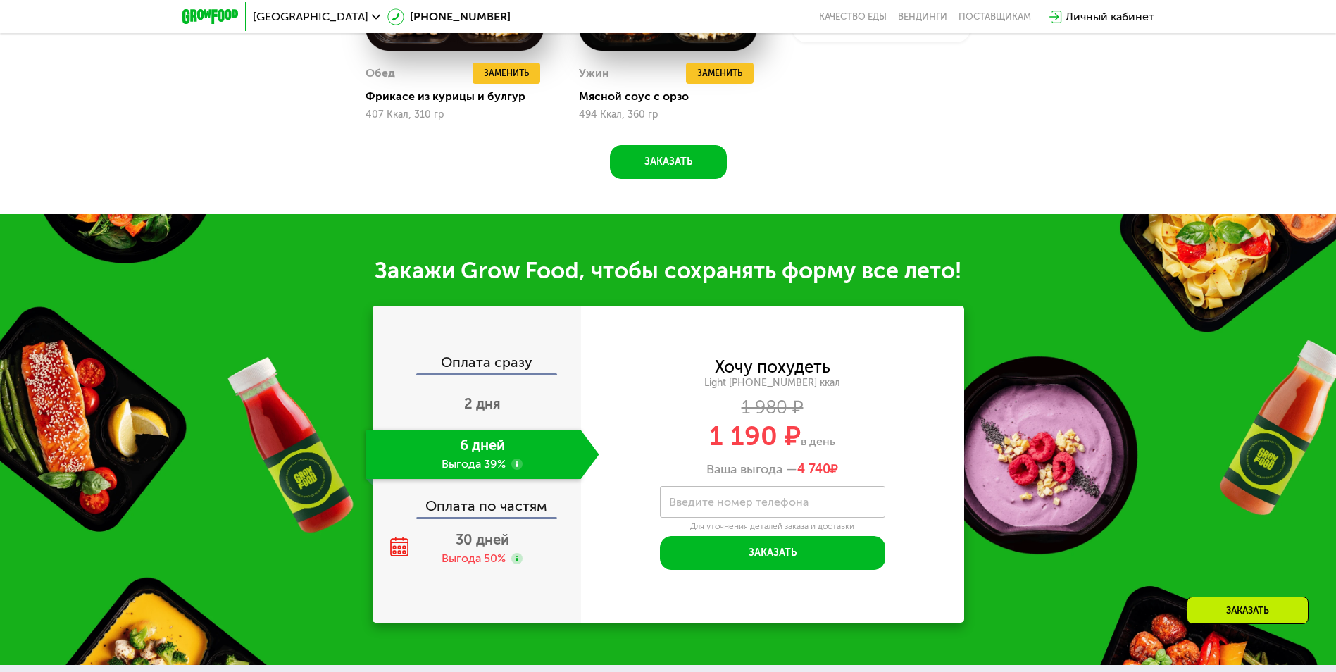
scroll to position [1479, 0]
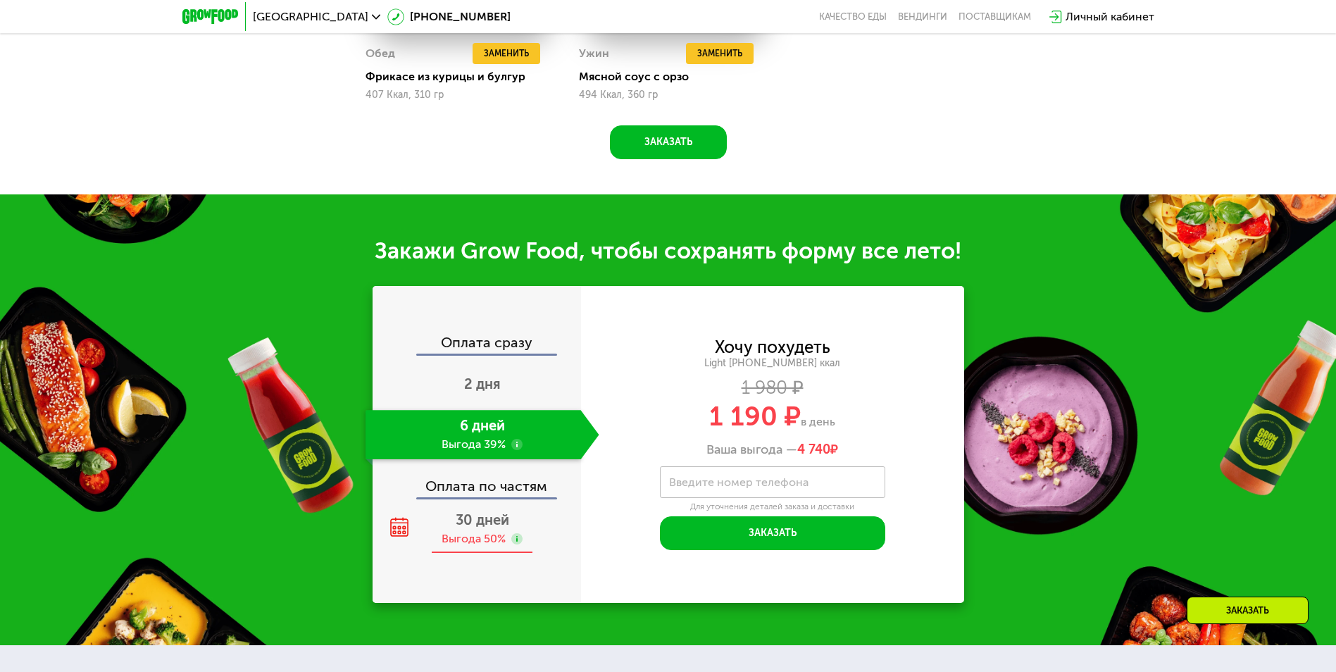
click at [476, 525] on span "30 дней" at bounding box center [483, 519] width 54 height 17
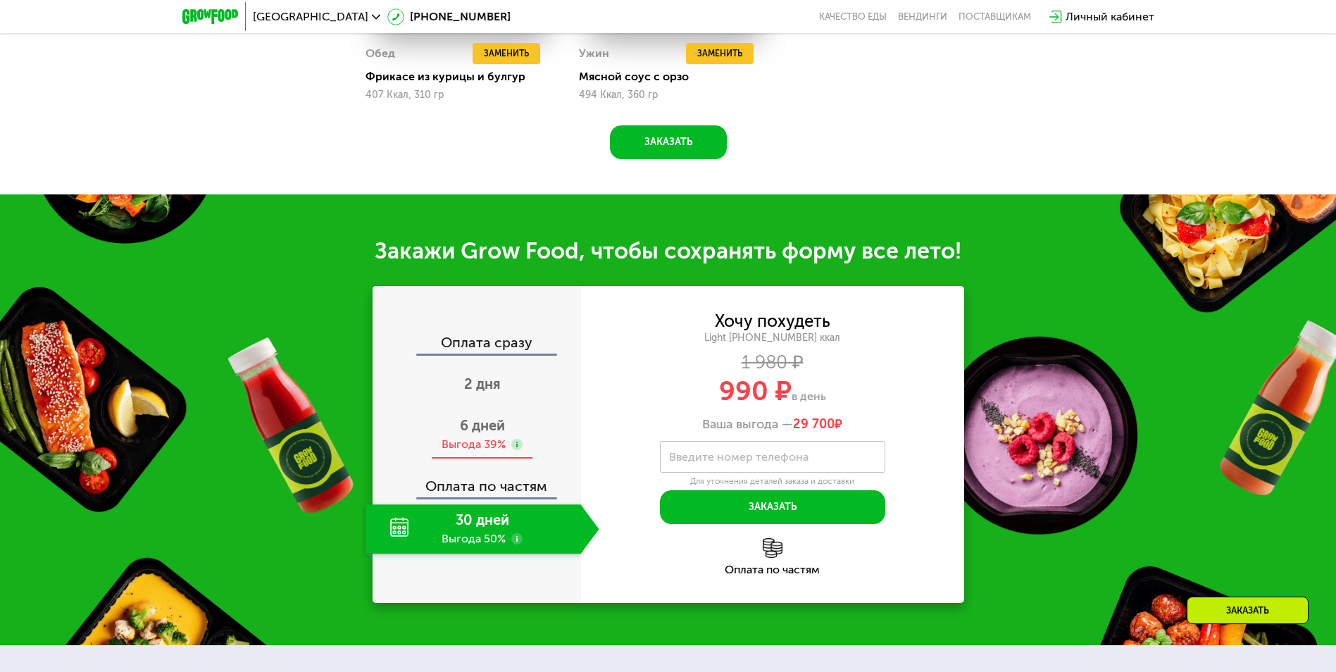
click at [483, 434] on span "6 дней" at bounding box center [482, 425] width 45 height 17
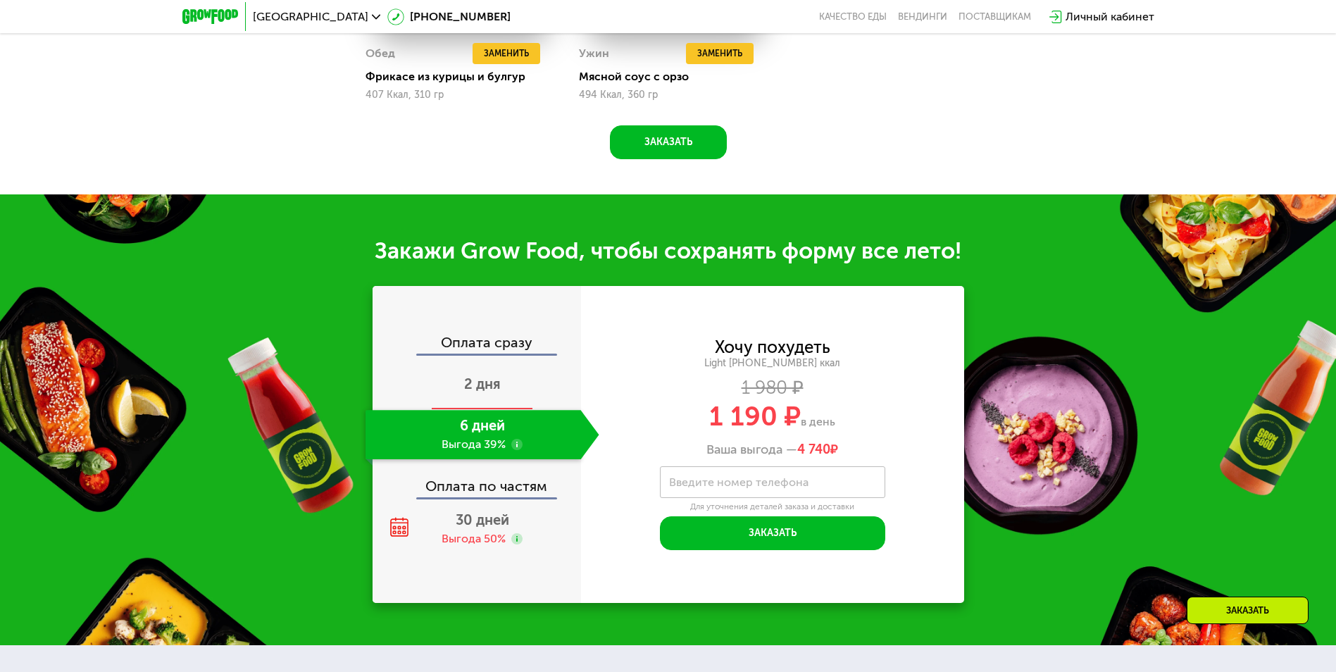
click at [484, 389] on span "2 дня" at bounding box center [482, 383] width 37 height 17
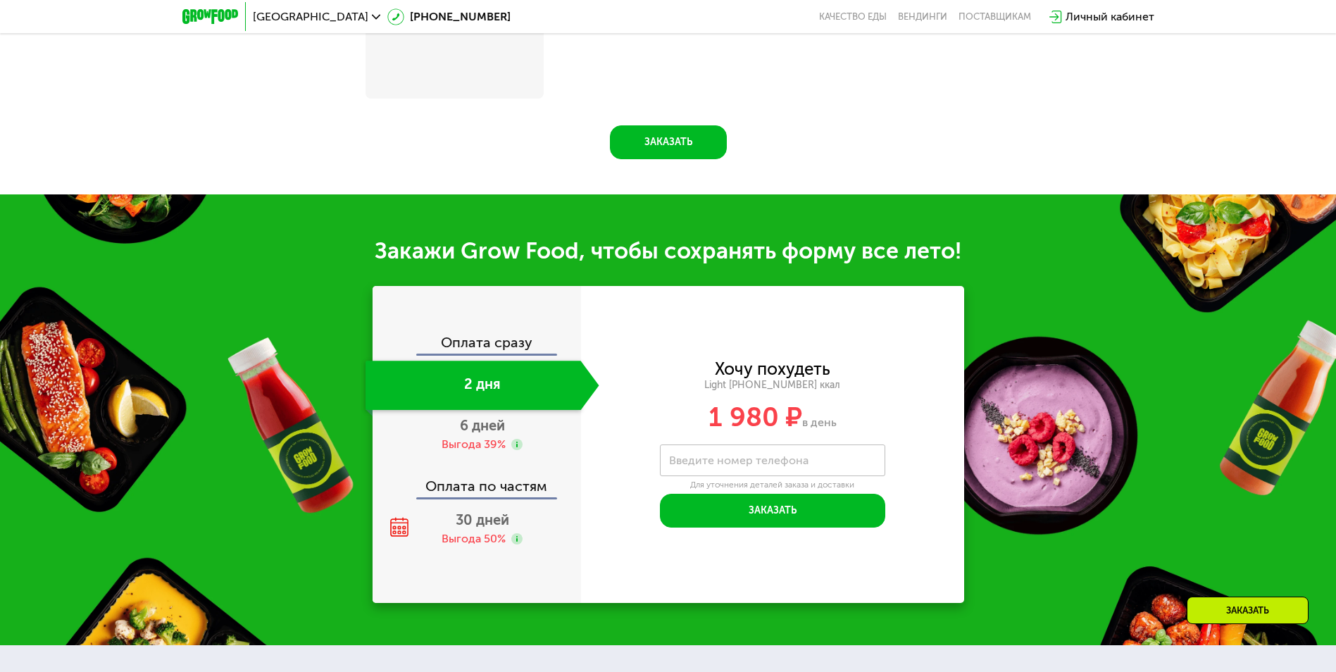
scroll to position [1355, 0]
click at [484, 440] on div "6 дней Выгода 39%" at bounding box center [482, 434] width 234 height 49
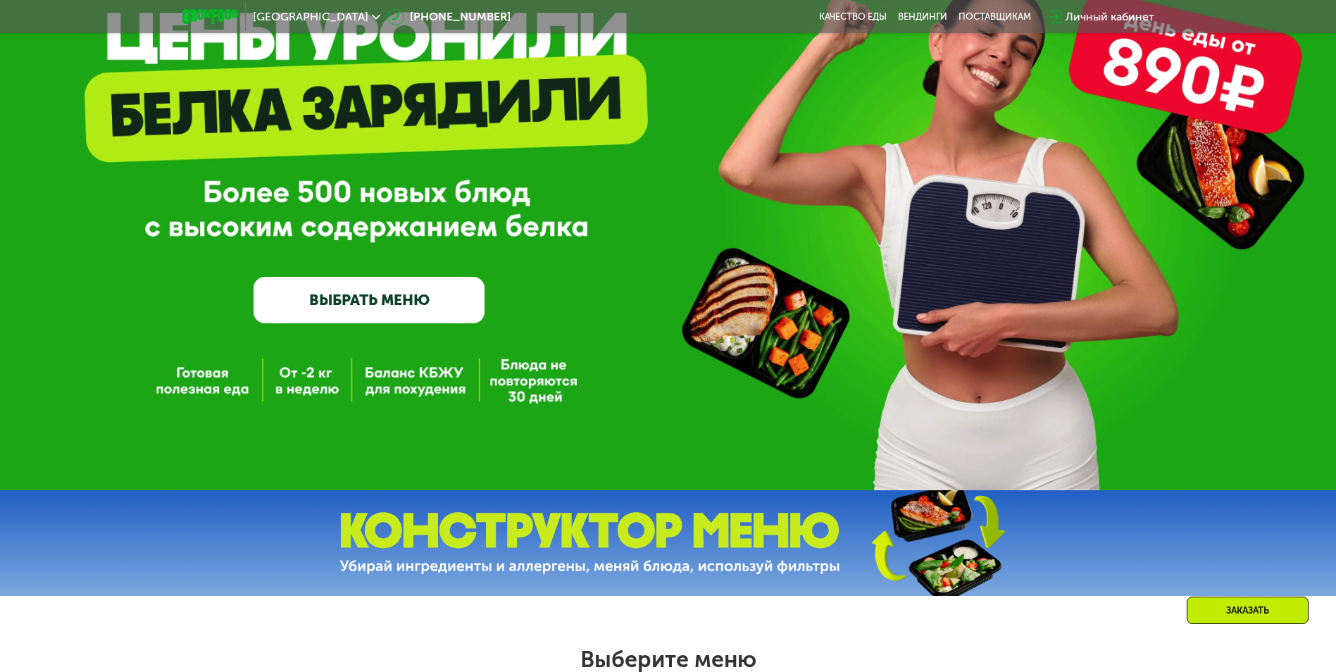
scroll to position [70, 0]
